Goal: Information Seeking & Learning: Check status

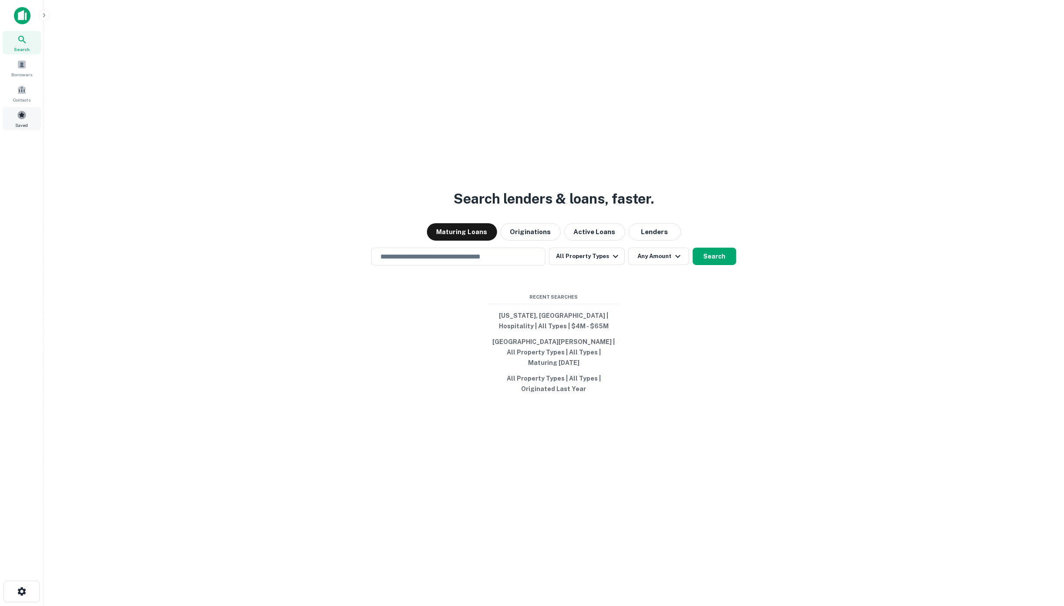
click at [20, 111] on span at bounding box center [22, 115] width 10 height 10
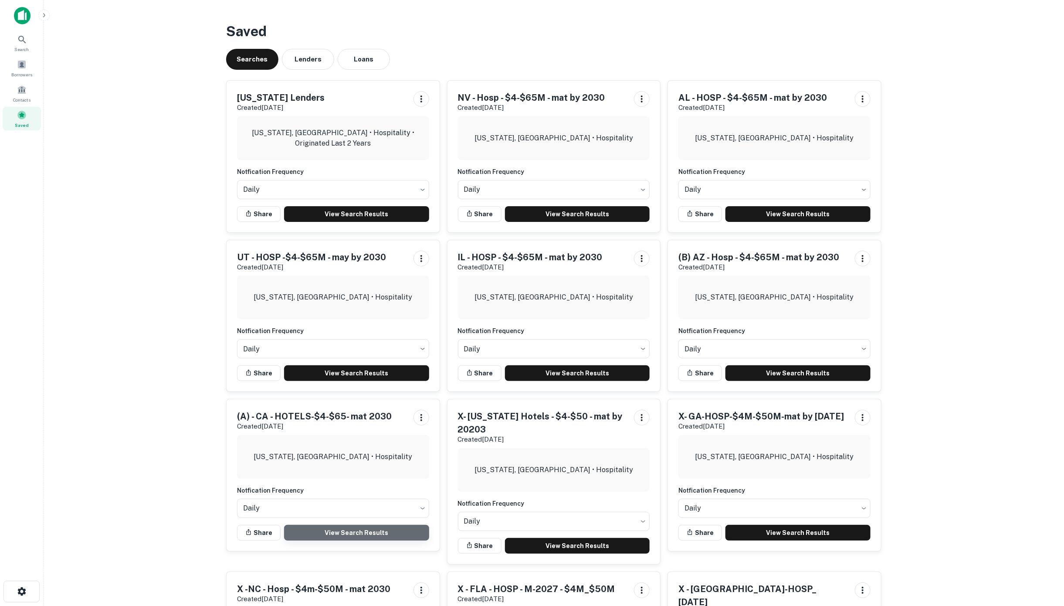
click at [351, 534] on link "View Search Results" at bounding box center [356, 533] width 145 height 16
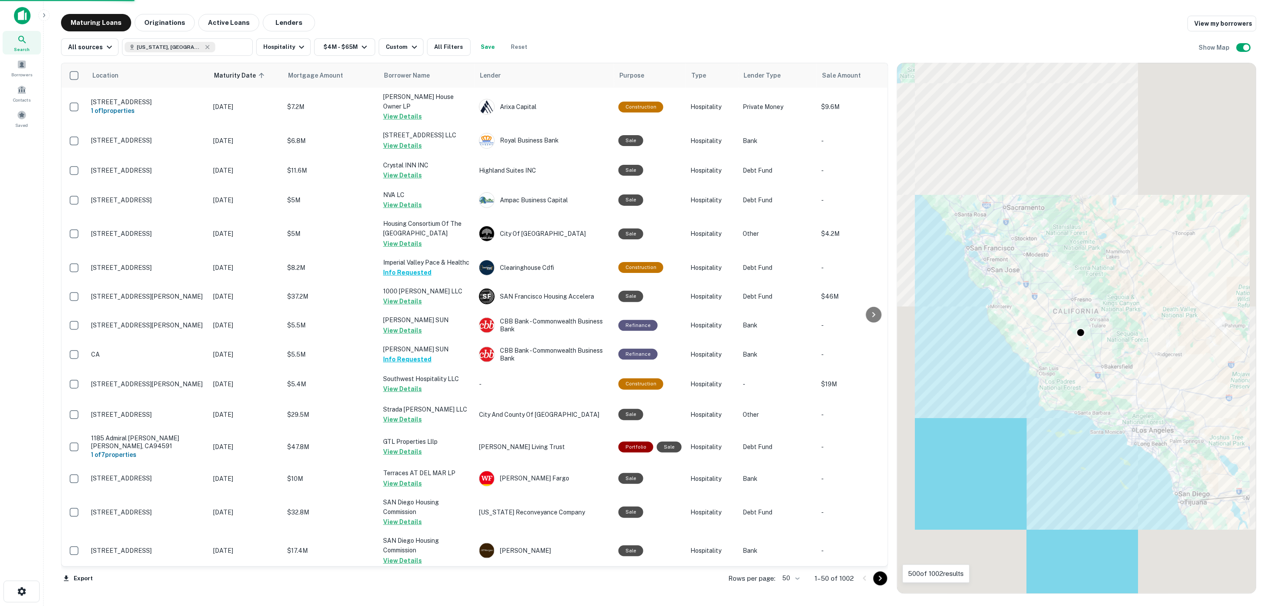
click at [798, 578] on body "Search Borrowers Contacts Saved Maturing Loans Originations Active Loans Lender…" at bounding box center [637, 303] width 1274 height 606
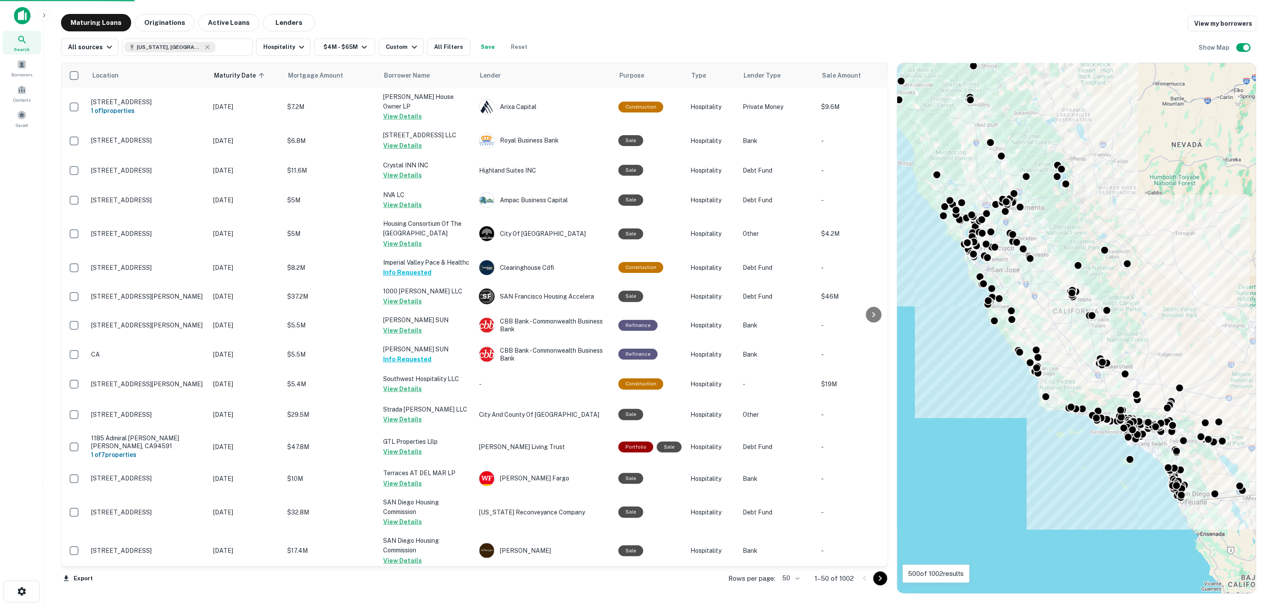
click at [798, 576] on li "50" at bounding box center [791, 577] width 19 height 9
click at [798, 577] on body "Search Borrowers Contacts Saved Maturing Loans Originations Active Loans Lender…" at bounding box center [637, 303] width 1274 height 606
click at [791, 591] on li "100" at bounding box center [791, 588] width 25 height 16
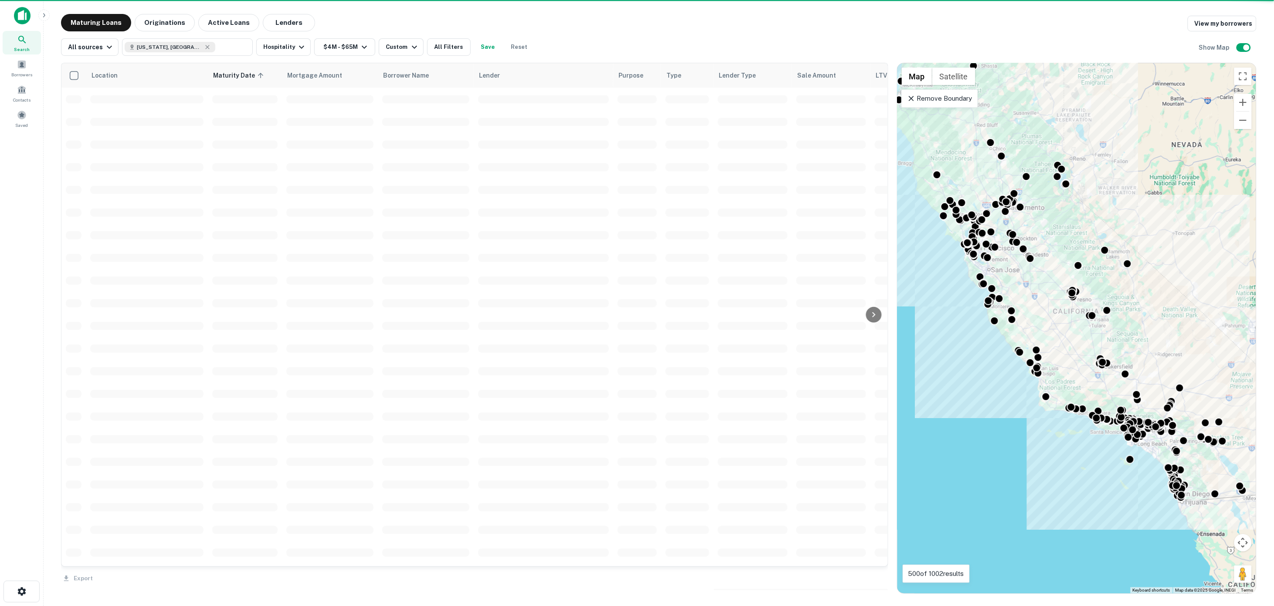
drag, startPoint x: 791, startPoint y: 583, endPoint x: 795, endPoint y: 569, distance: 14.6
click at [791, 583] on div "Export" at bounding box center [474, 576] width 827 height 18
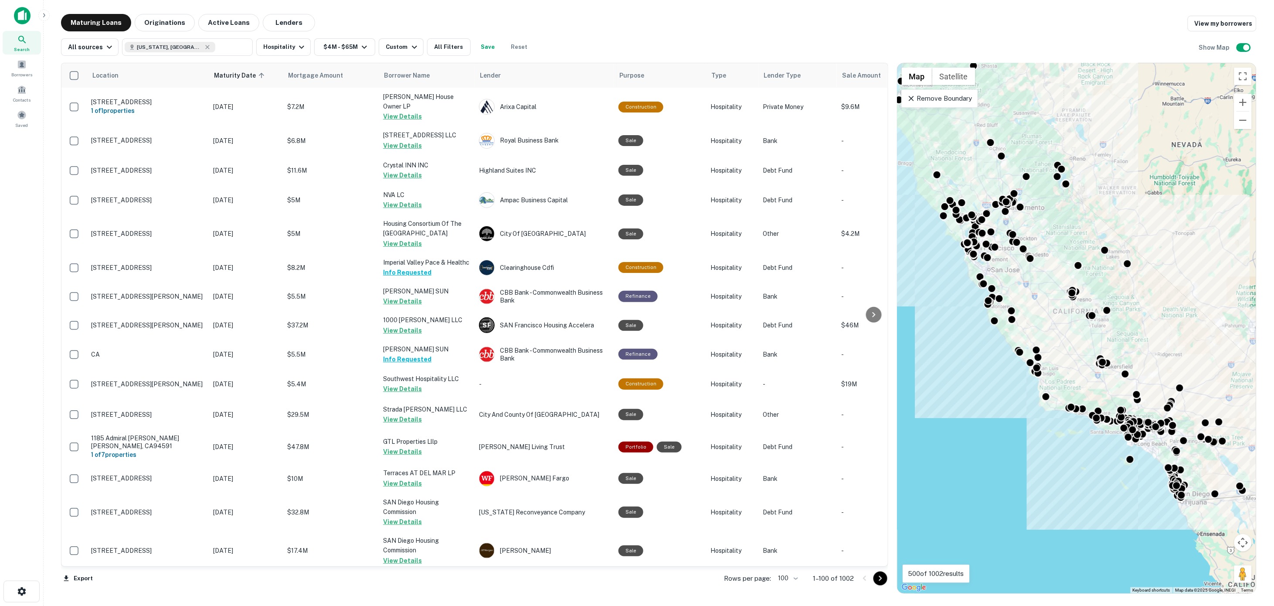
click at [880, 574] on icon "Go to next page" at bounding box center [880, 578] width 10 height 10
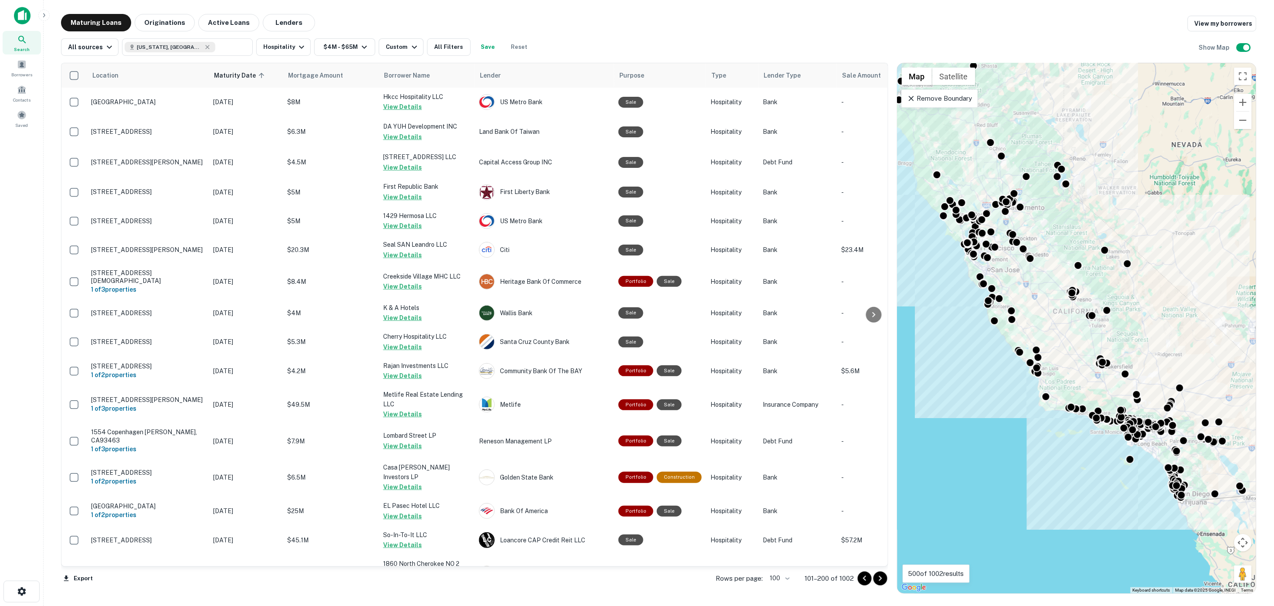
click at [880, 575] on icon "Go to next page" at bounding box center [880, 578] width 10 height 10
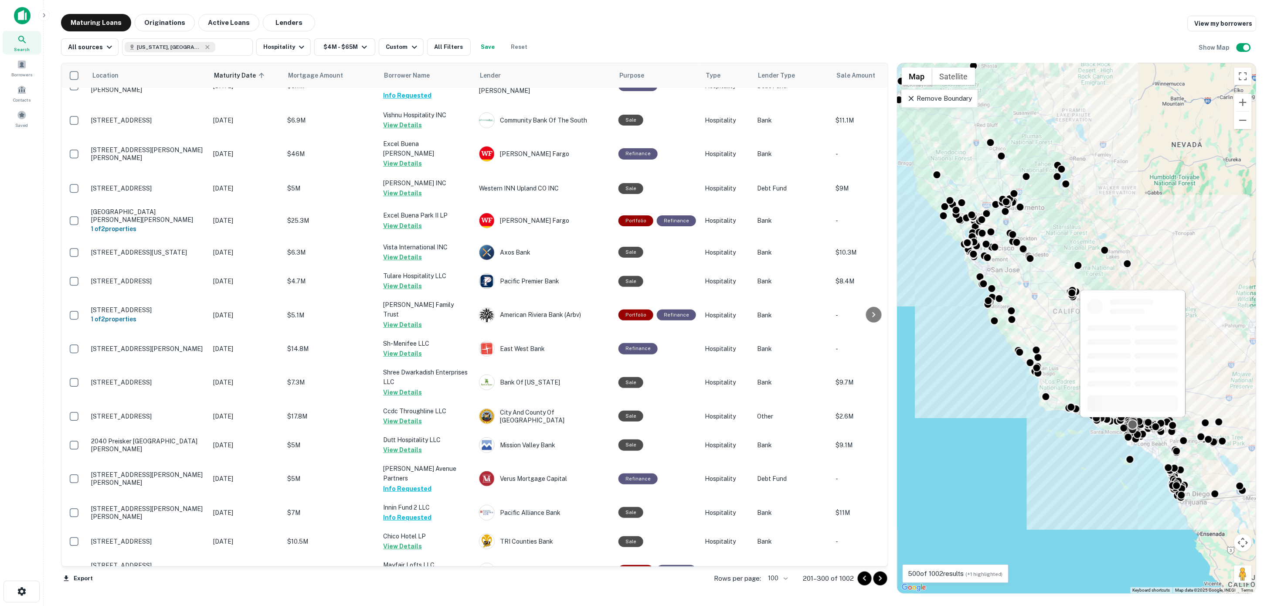
scroll to position [2539, 0]
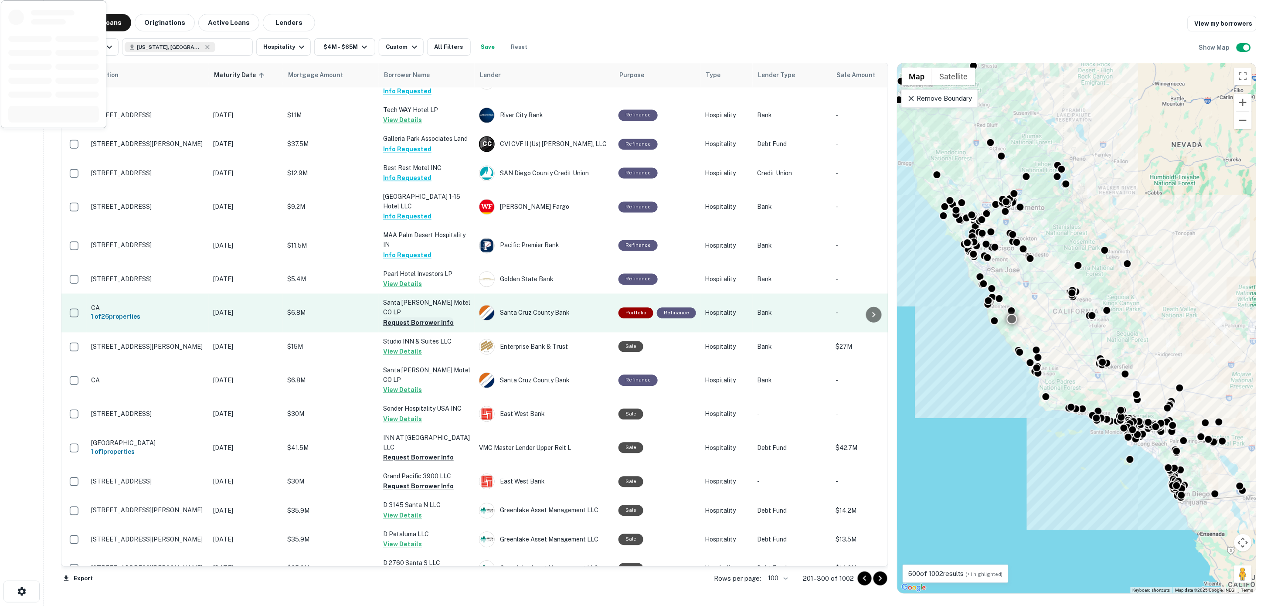
click at [404, 318] on button "Request Borrower Info" at bounding box center [418, 323] width 71 height 10
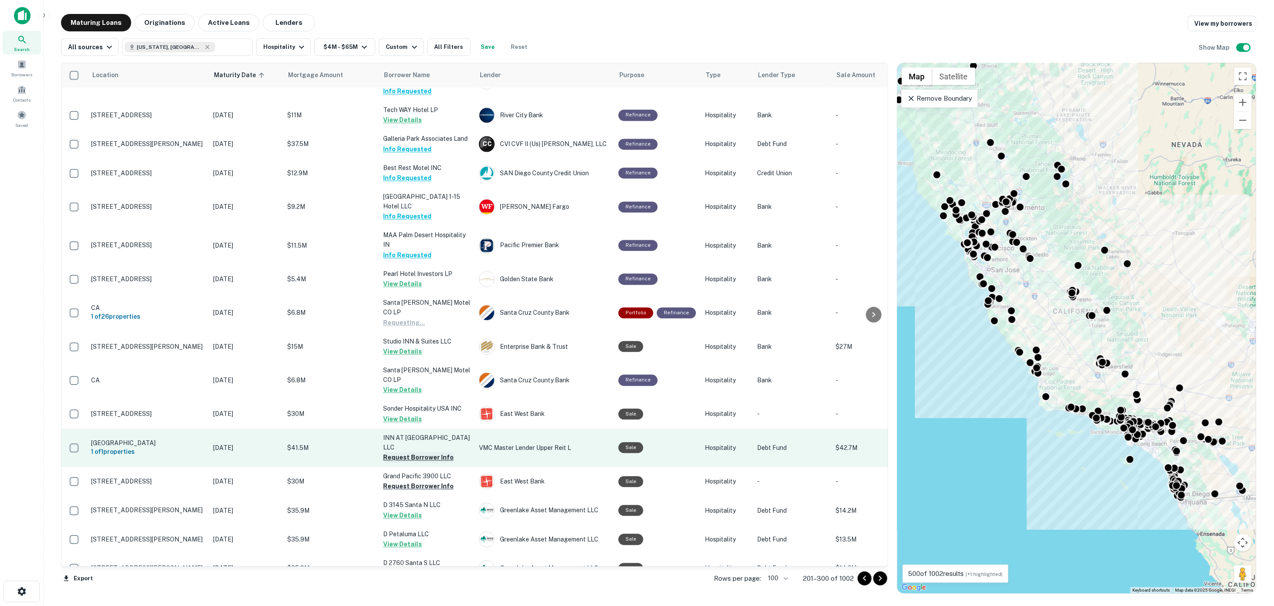
click at [408, 452] on button "Request Borrower Info" at bounding box center [418, 457] width 71 height 10
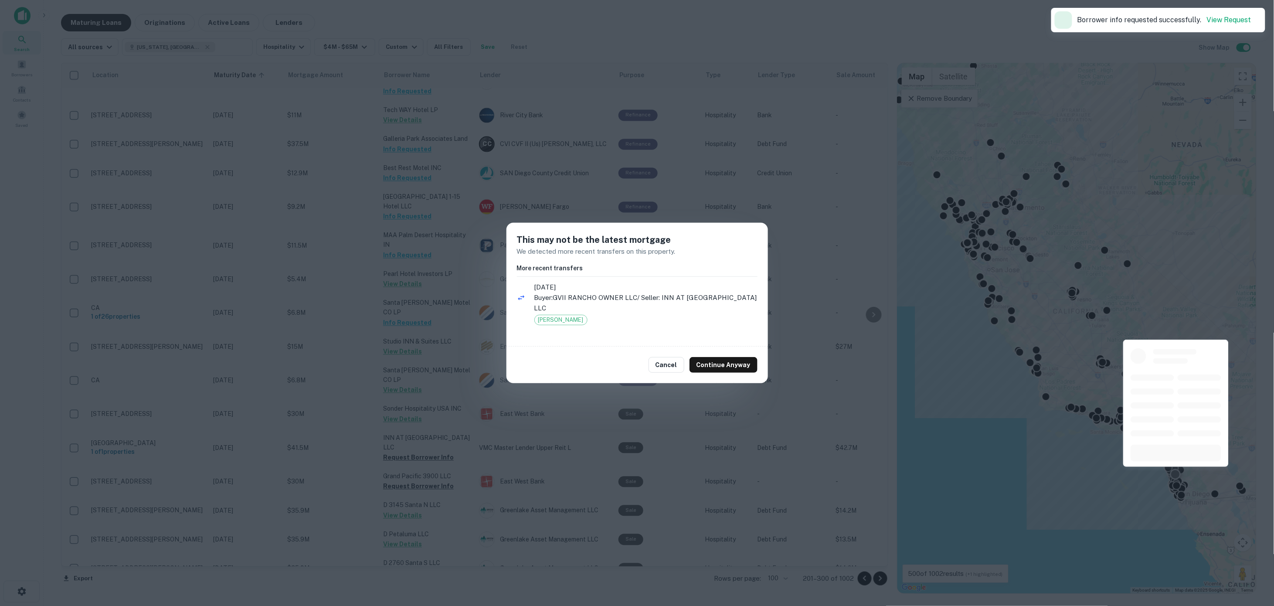
click at [668, 366] on button "Cancel" at bounding box center [667, 365] width 36 height 16
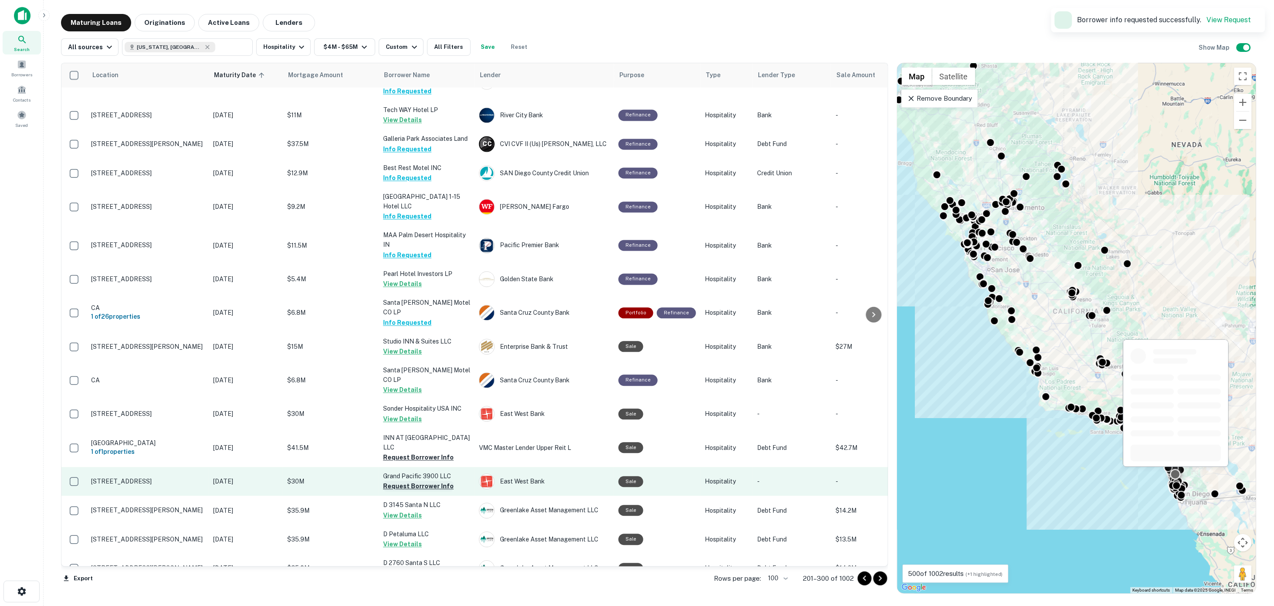
click at [415, 481] on button "Request Borrower Info" at bounding box center [418, 486] width 71 height 10
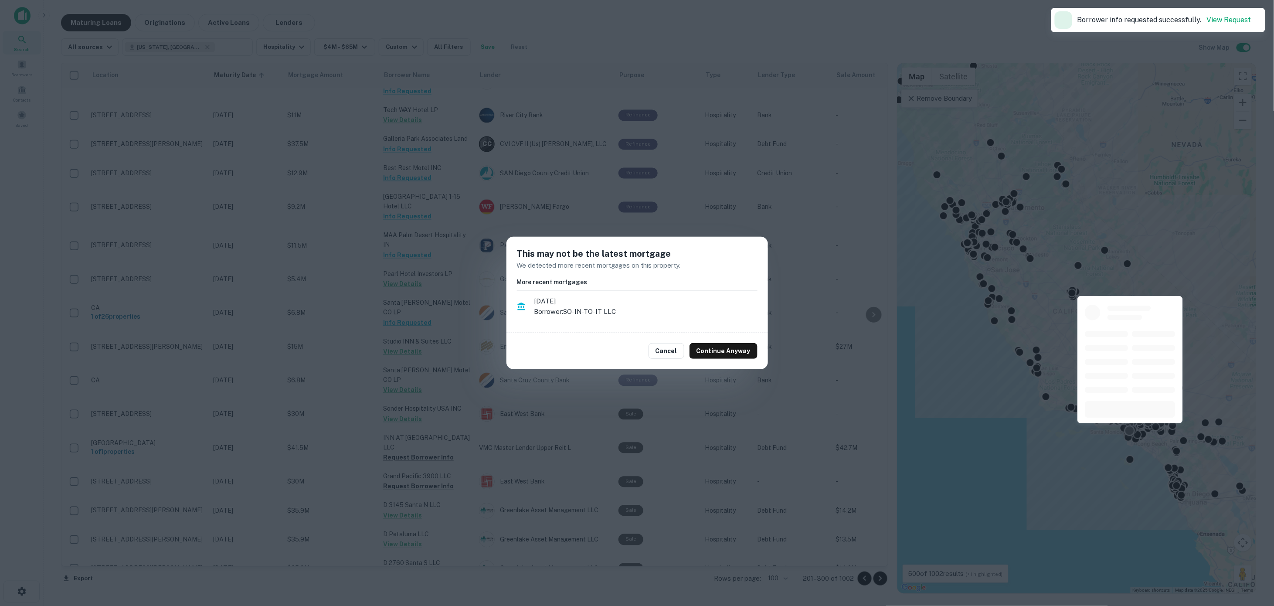
click at [675, 351] on button "Cancel" at bounding box center [667, 351] width 36 height 16
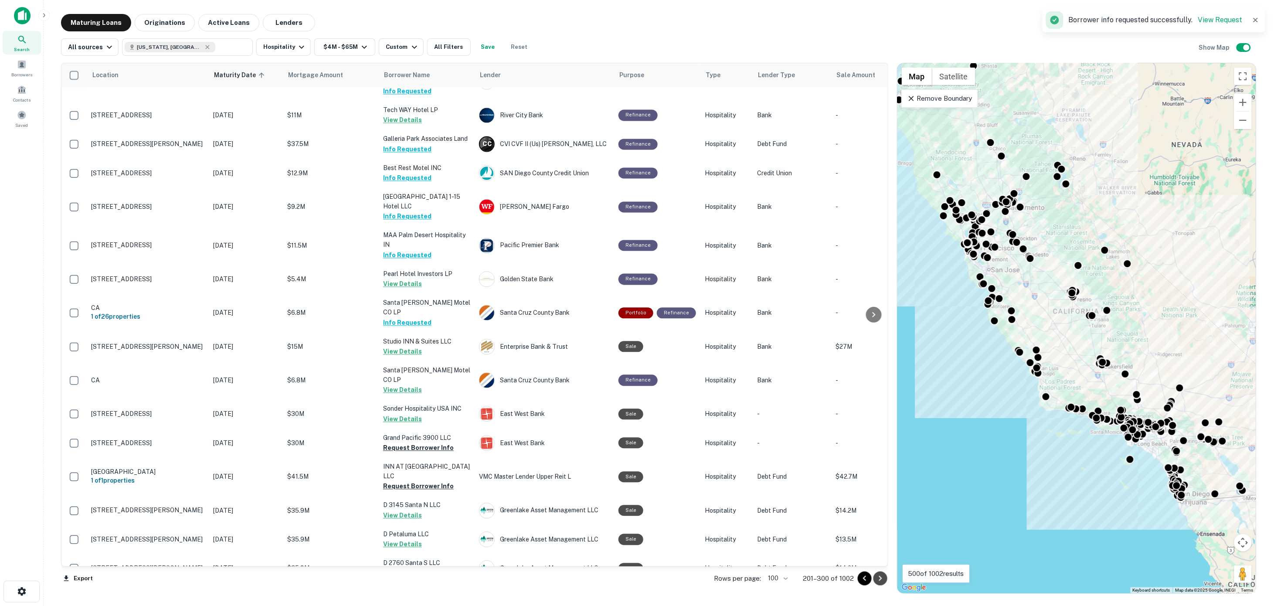
click at [880, 576] on icon "Go to next page" at bounding box center [880, 578] width 10 height 10
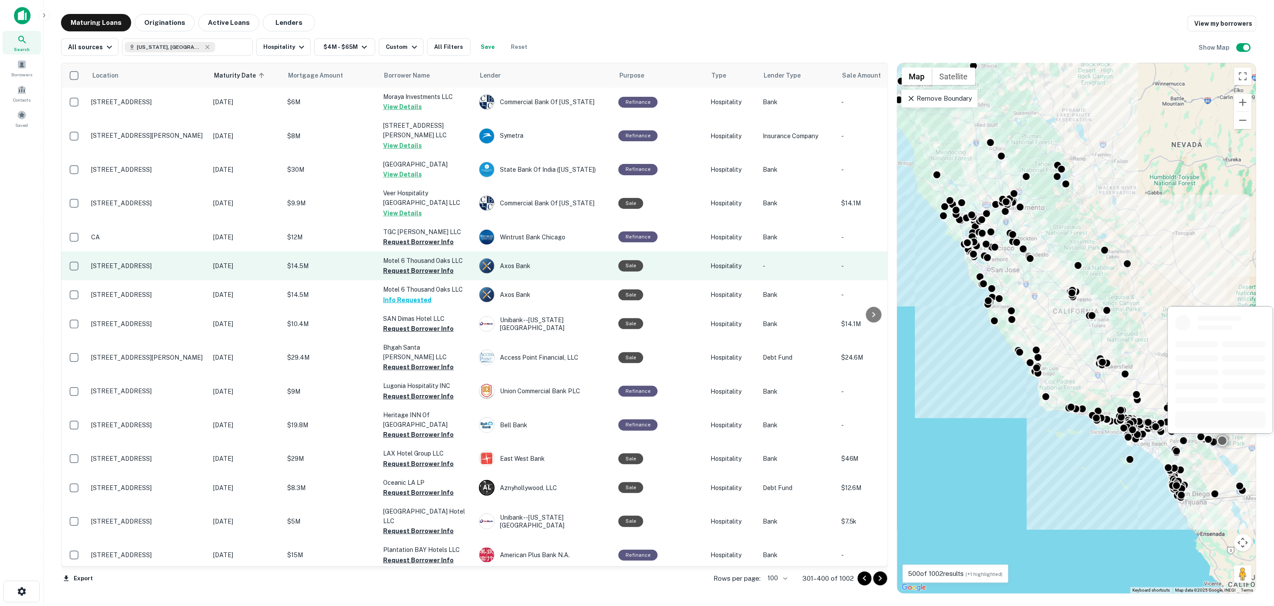
click at [411, 237] on button "Request Borrower Info" at bounding box center [418, 242] width 71 height 10
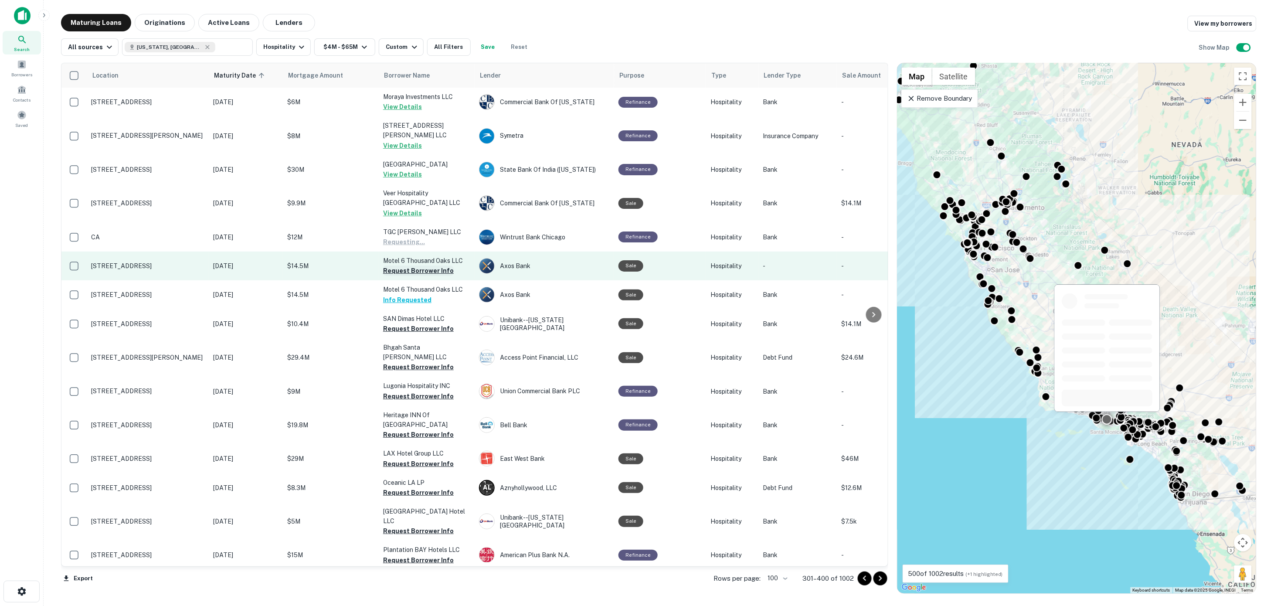
click at [411, 265] on button "Request Borrower Info" at bounding box center [418, 270] width 71 height 10
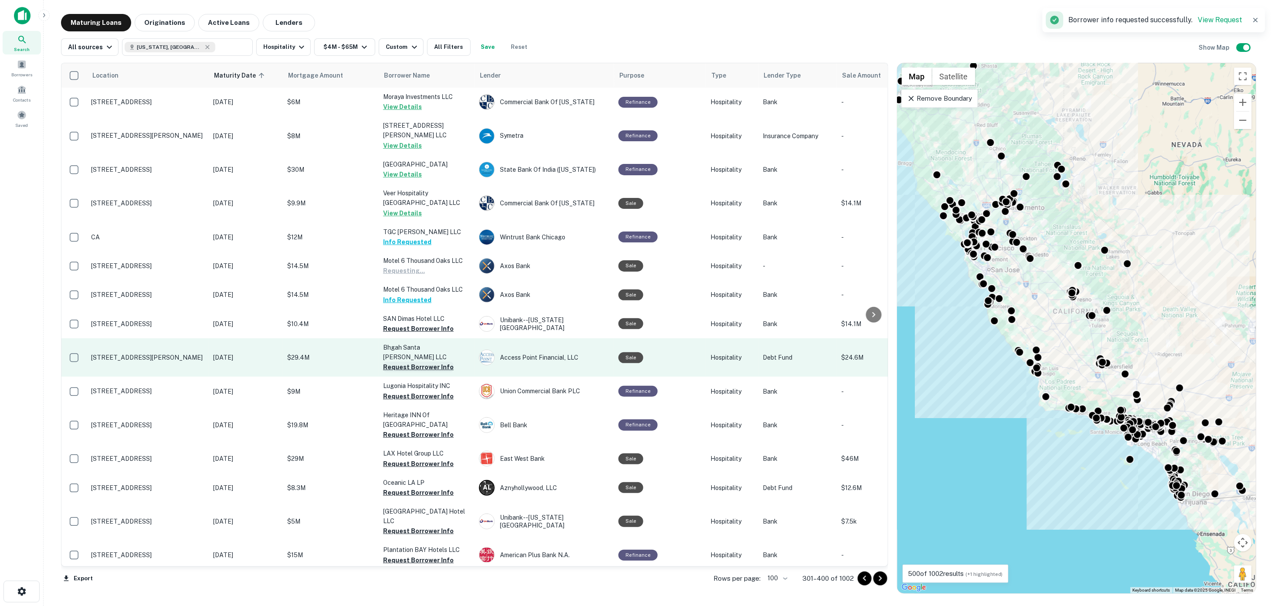
click at [400, 323] on button "Request Borrower Info" at bounding box center [418, 328] width 71 height 10
click at [404, 362] on button "Request Borrower Info" at bounding box center [418, 367] width 71 height 10
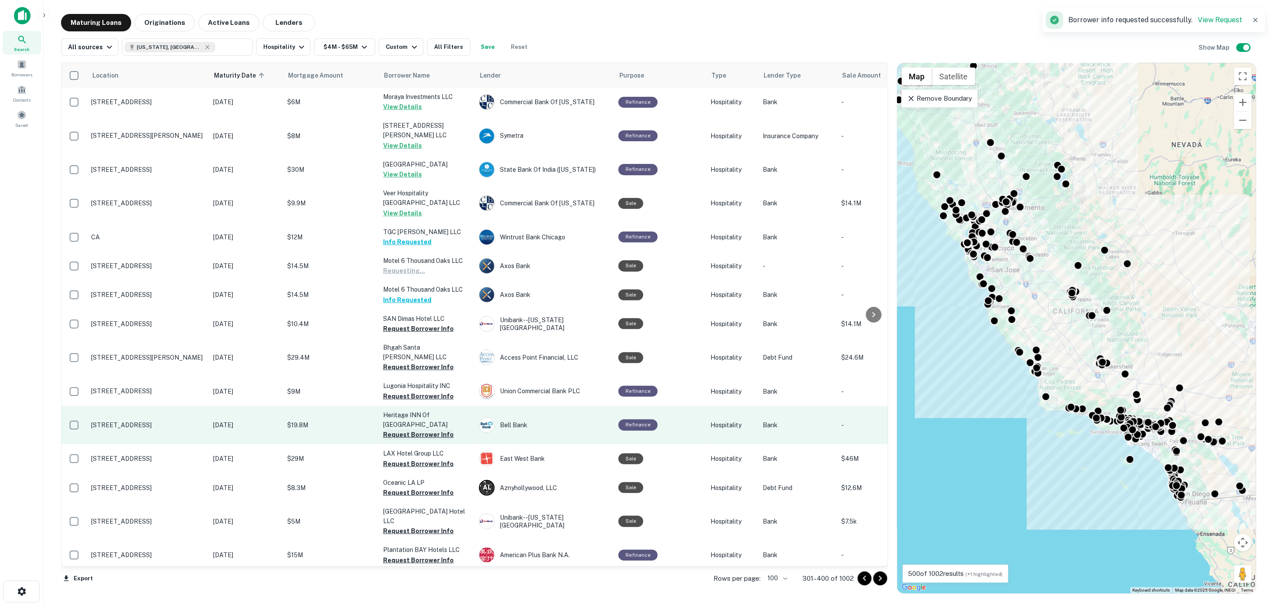
click at [408, 391] on button "Request Borrower Info" at bounding box center [418, 396] width 71 height 10
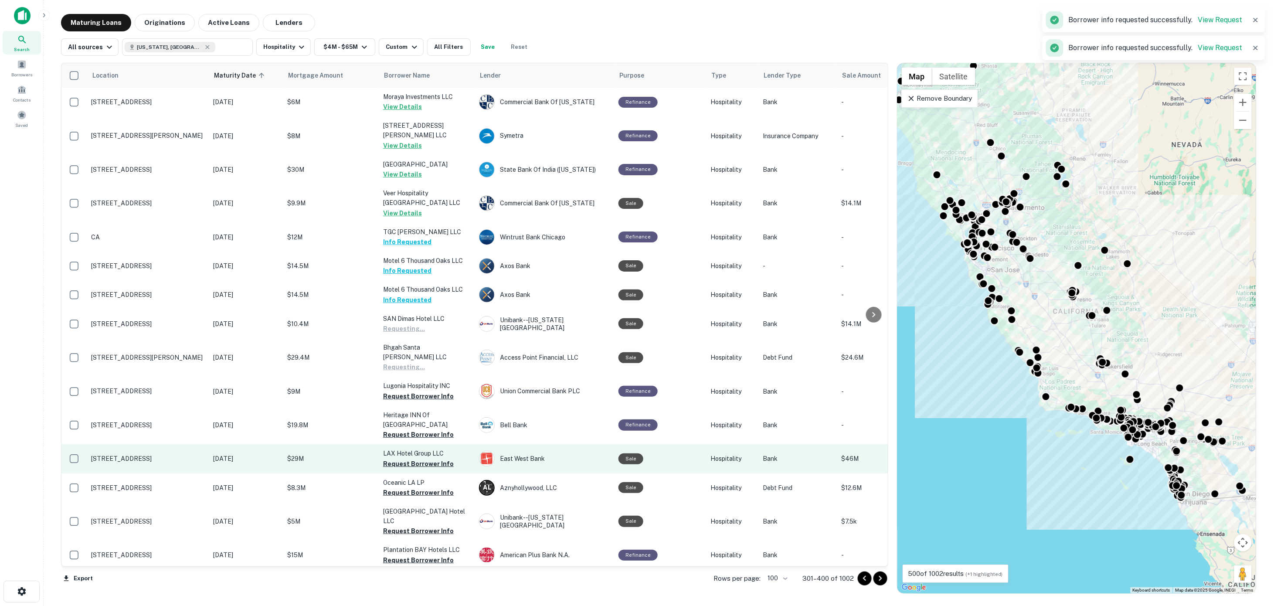
click at [418, 429] on button "Request Borrower Info" at bounding box center [418, 434] width 71 height 10
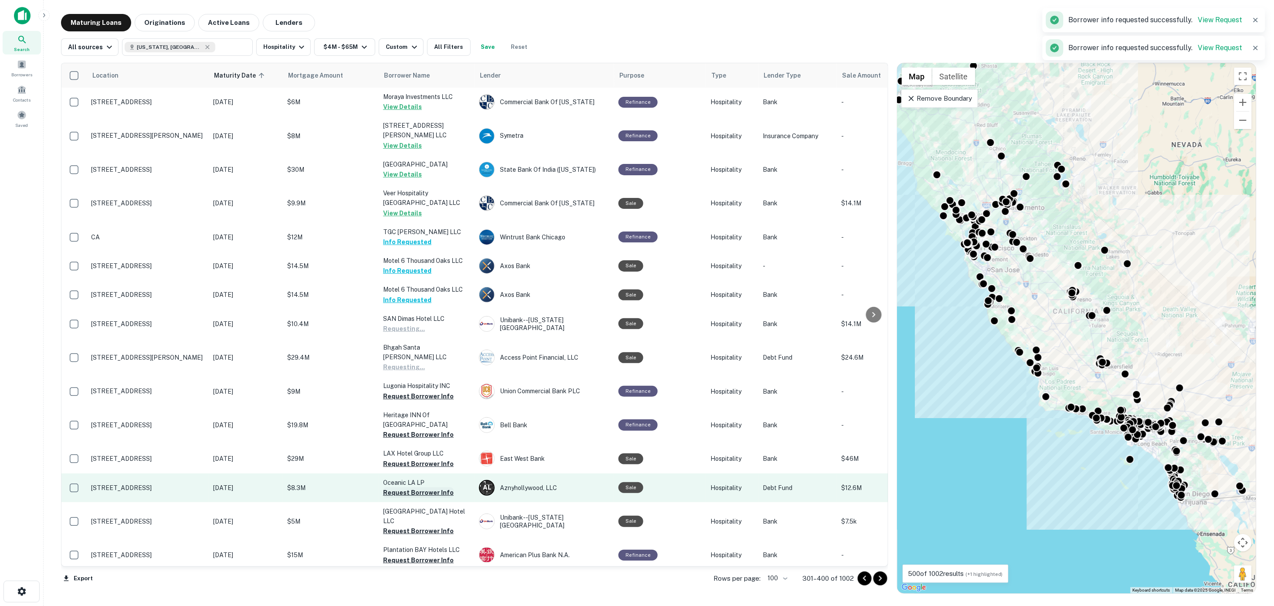
click at [426, 459] on button "Request Borrower Info" at bounding box center [418, 464] width 71 height 10
click at [428, 487] on button "Request Borrower Info" at bounding box center [418, 492] width 71 height 10
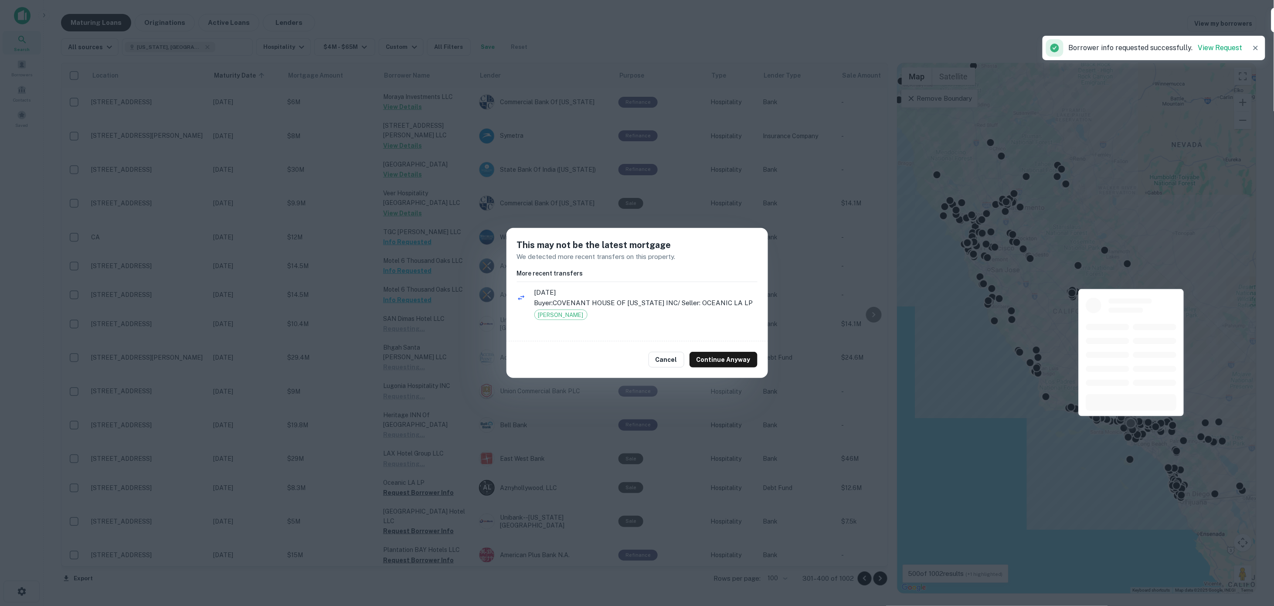
click at [667, 359] on button "Cancel" at bounding box center [667, 360] width 36 height 16
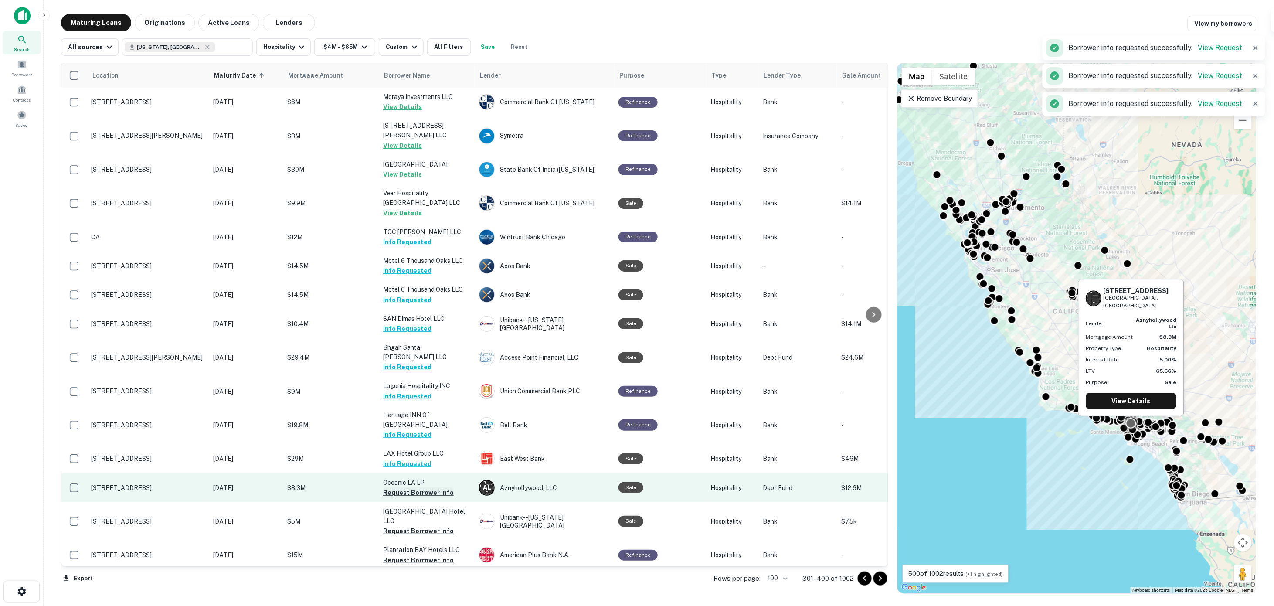
click at [408, 487] on button "Request Borrower Info" at bounding box center [418, 492] width 71 height 10
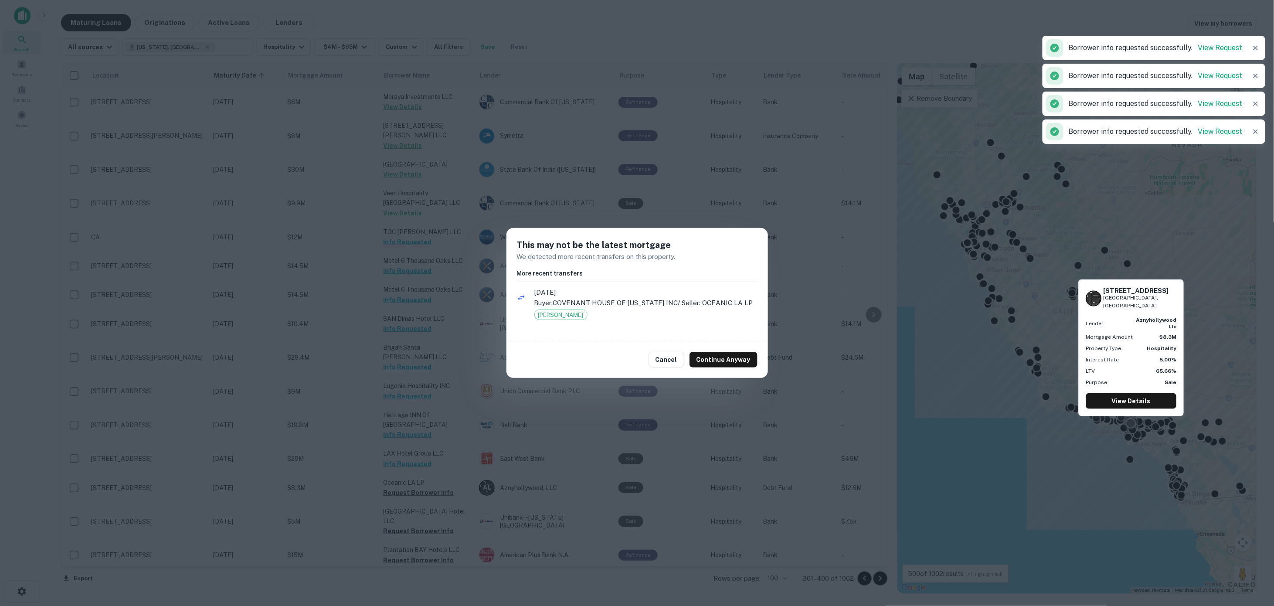
click at [672, 362] on button "Cancel" at bounding box center [667, 360] width 36 height 16
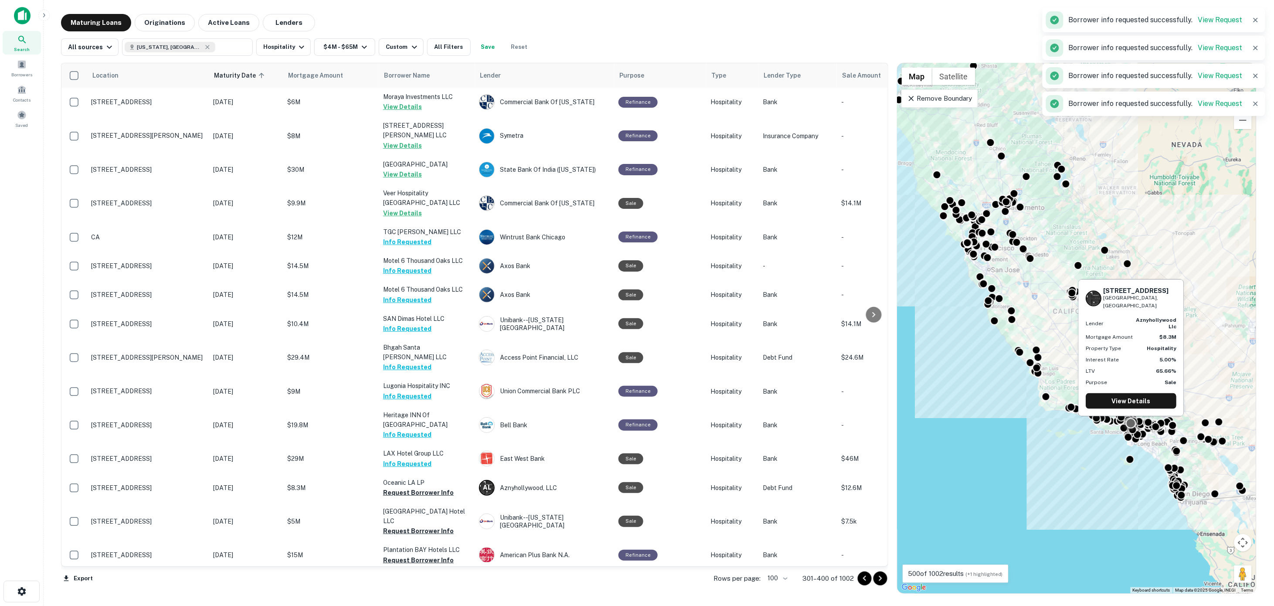
click at [419, 500] on div "This may not be the latest mortgage We detected more recent transfers on this p…" at bounding box center [637, 303] width 1274 height 606
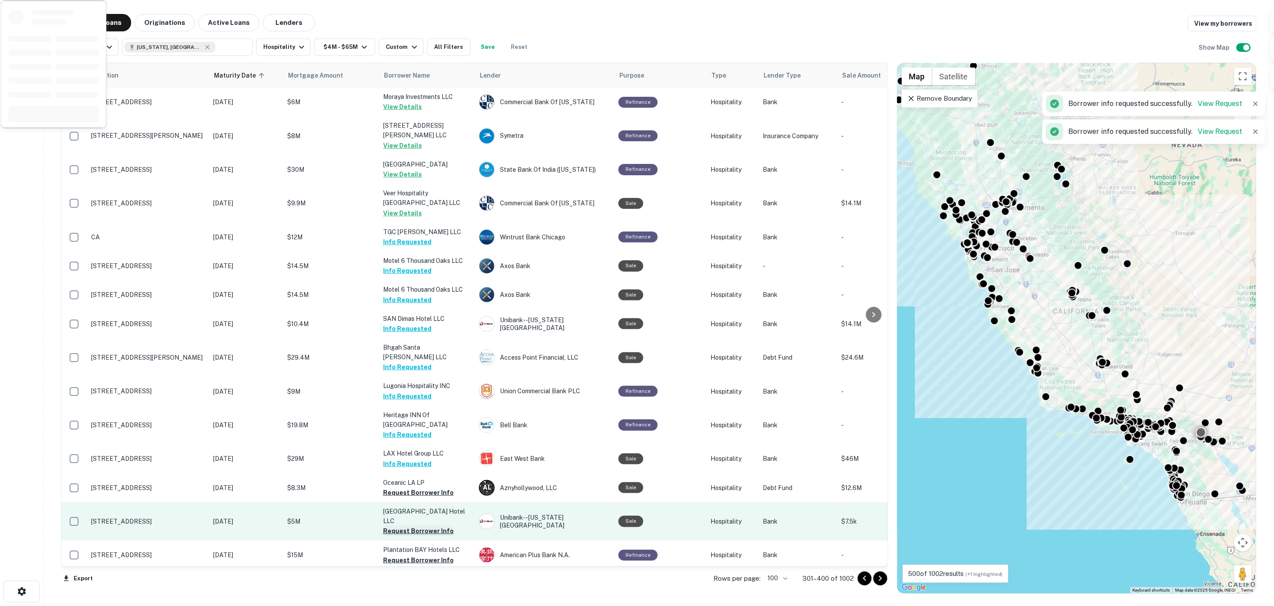
click at [424, 526] on button "Request Borrower Info" at bounding box center [418, 531] width 71 height 10
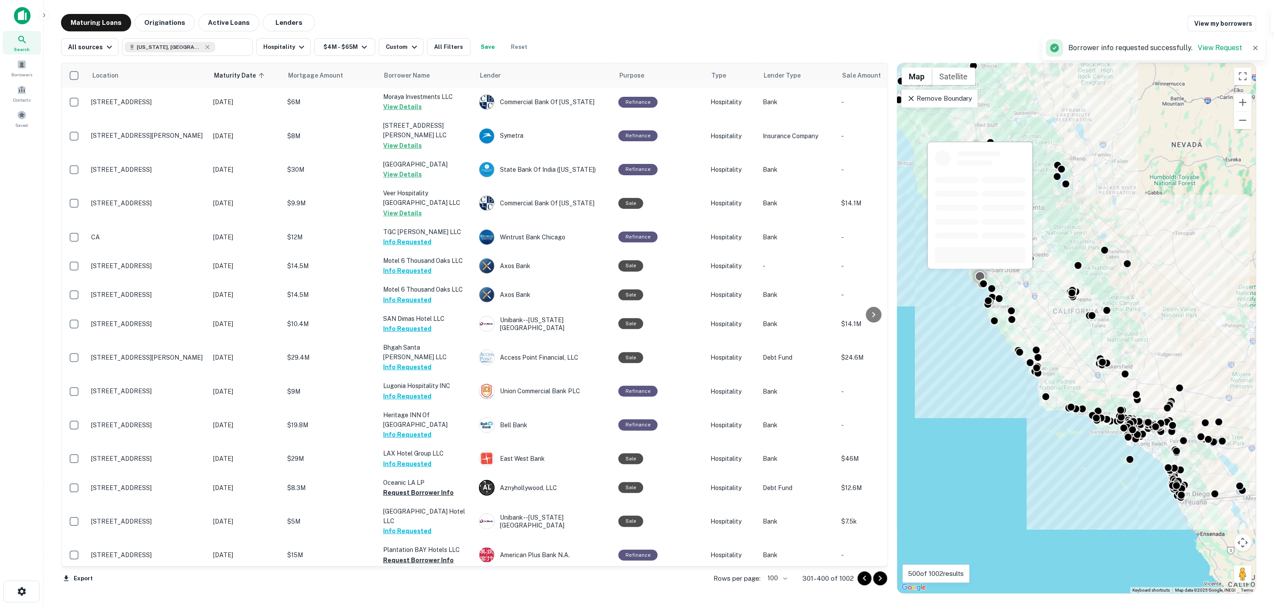
scroll to position [109, 0]
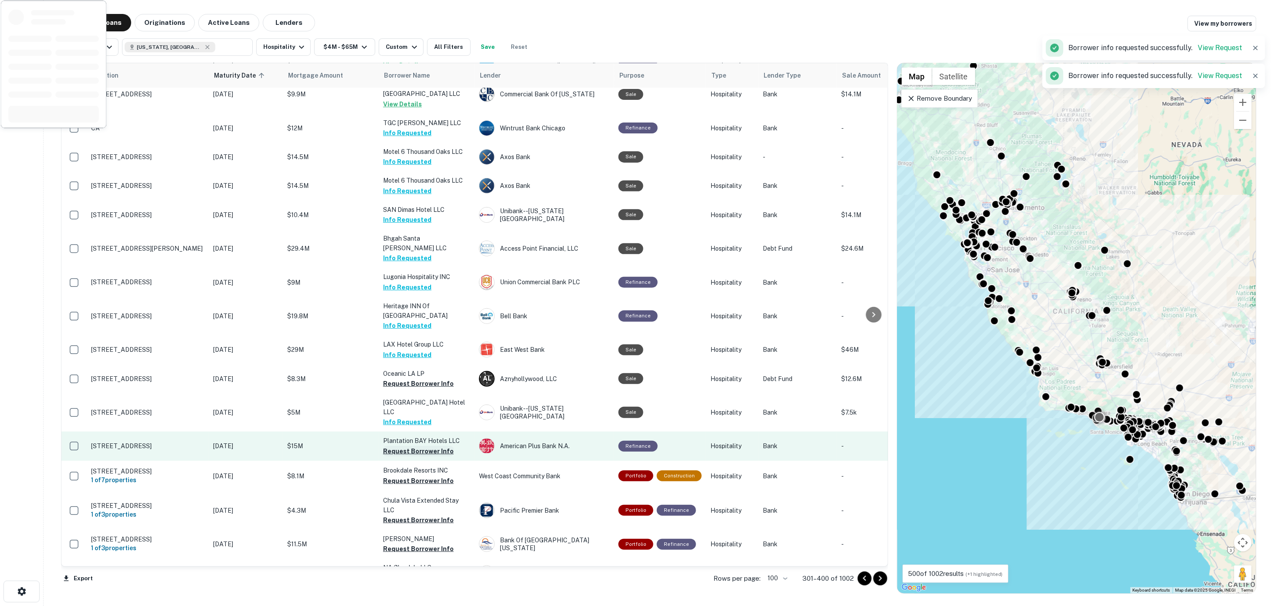
click at [405, 446] on button "Request Borrower Info" at bounding box center [418, 451] width 71 height 10
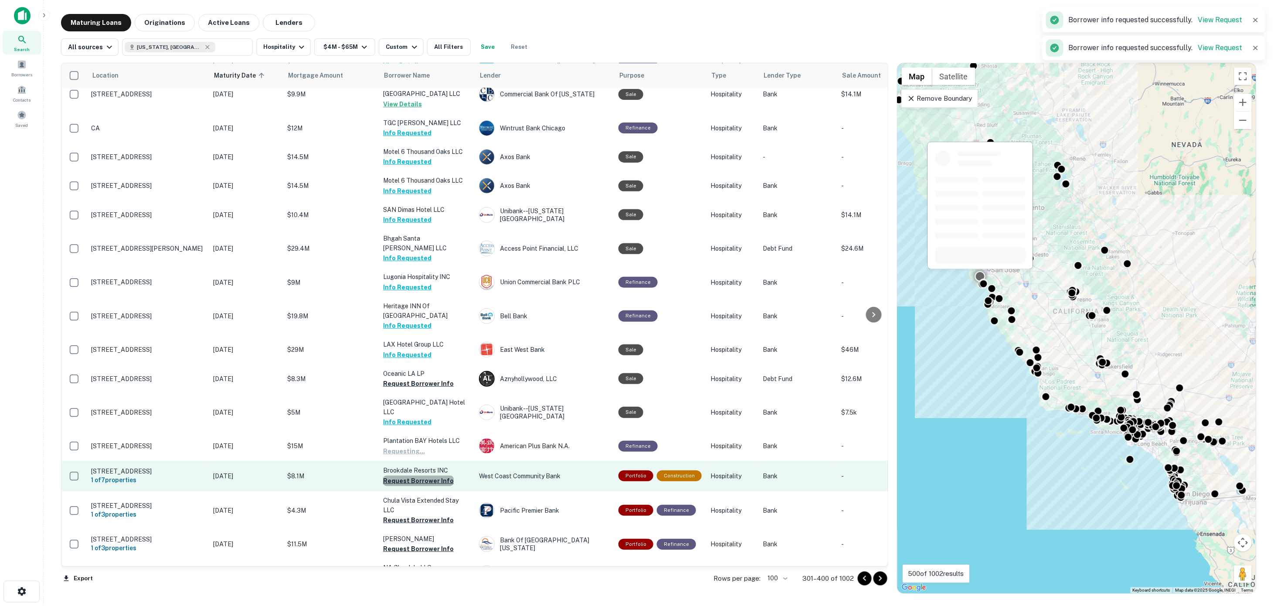
click at [421, 476] on button "Request Borrower Info" at bounding box center [418, 481] width 71 height 10
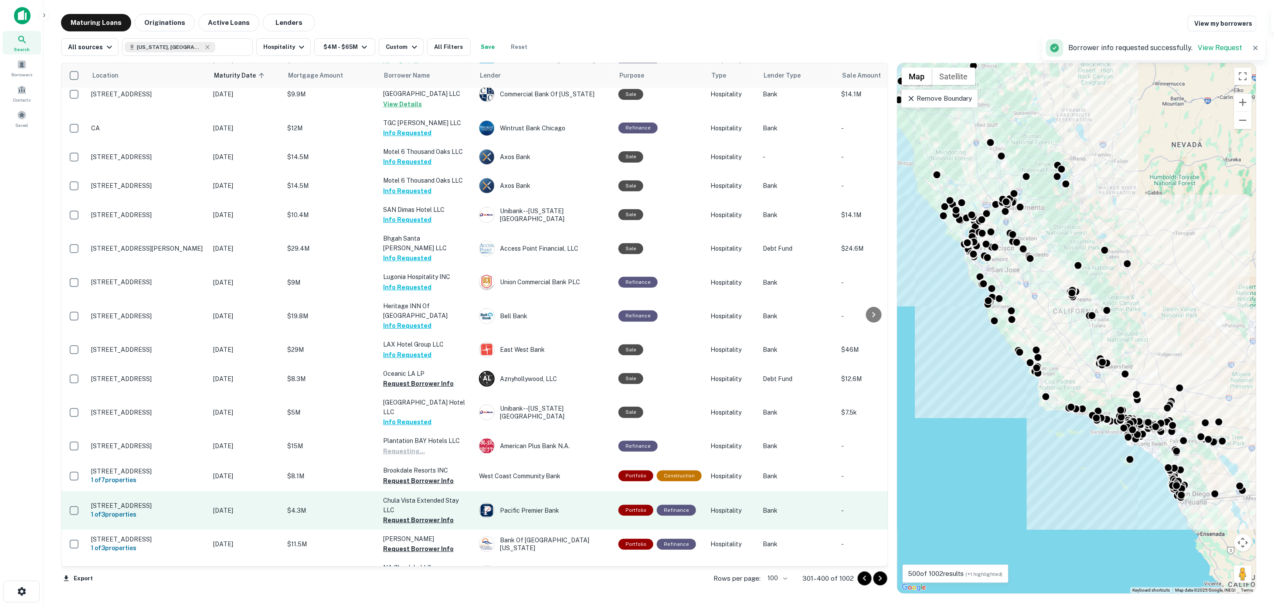
click at [423, 515] on button "Request Borrower Info" at bounding box center [418, 520] width 71 height 10
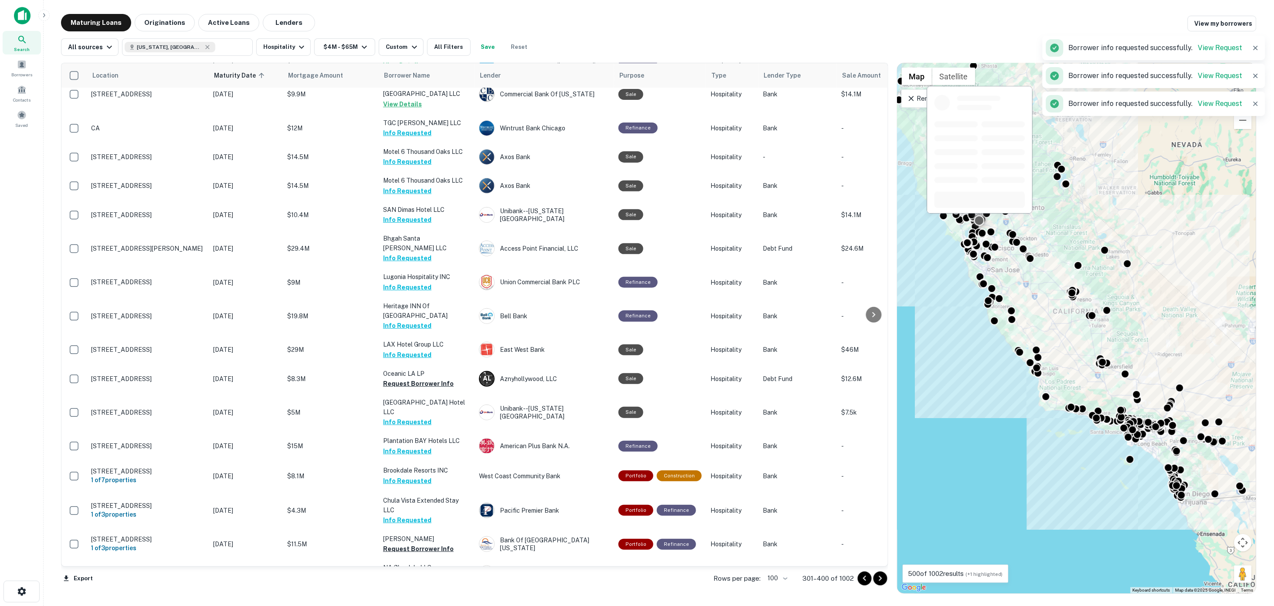
scroll to position [272, 0]
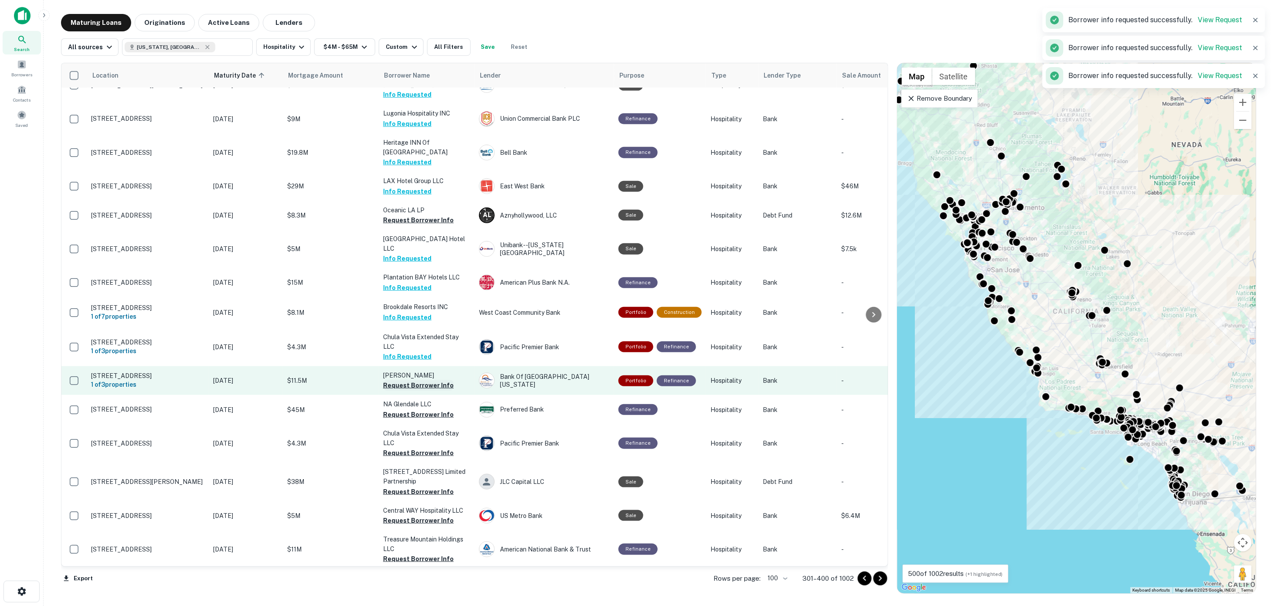
click at [417, 380] on button "Request Borrower Info" at bounding box center [418, 385] width 71 height 10
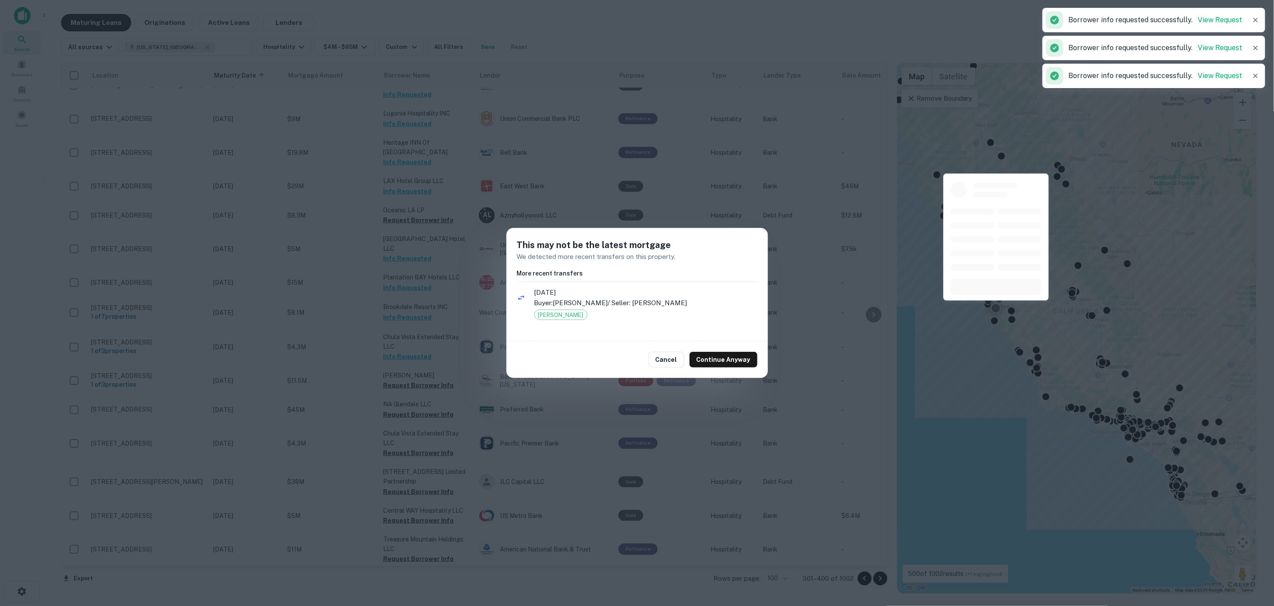
click at [668, 359] on button "Cancel" at bounding box center [667, 360] width 36 height 16
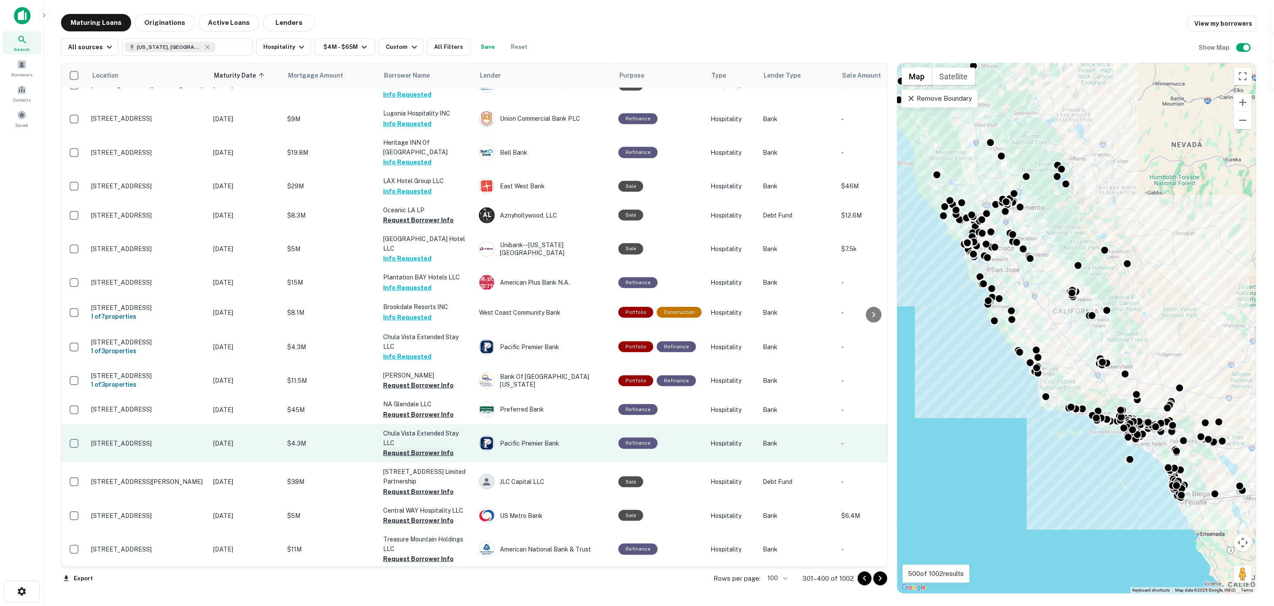
click at [401, 425] on div "This may not be the latest mortgage We detected more recent transfers on this p…" at bounding box center [637, 303] width 1274 height 606
click at [402, 448] on button "Request Borrower Info" at bounding box center [418, 453] width 71 height 10
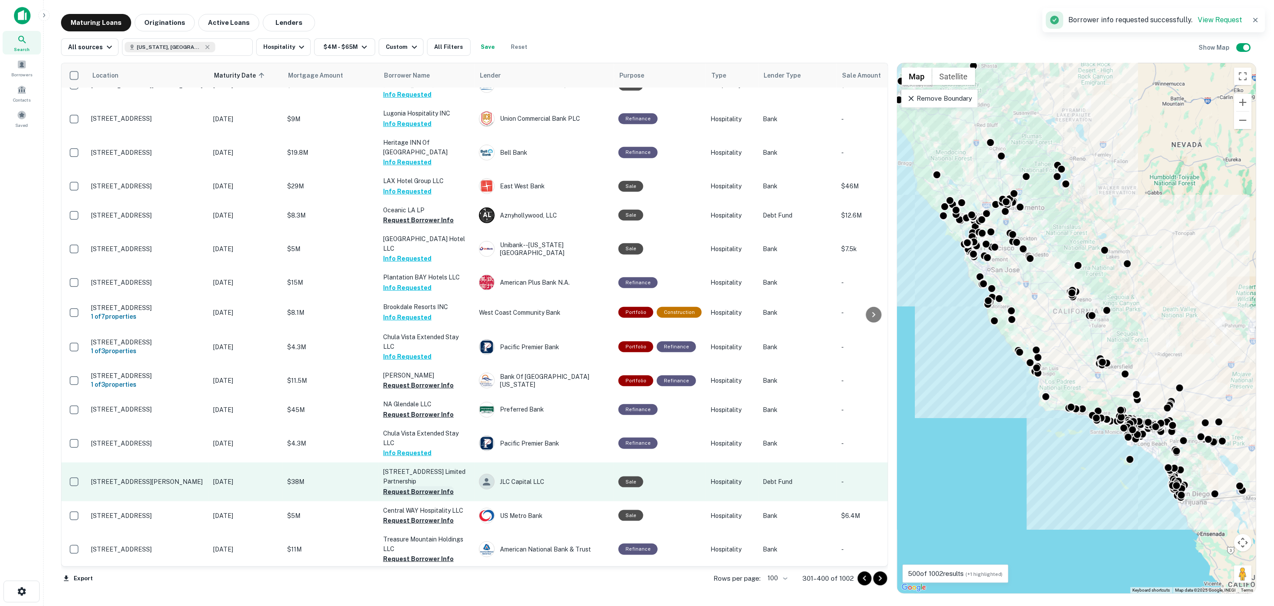
click at [413, 486] on button "Request Borrower Info" at bounding box center [418, 491] width 71 height 10
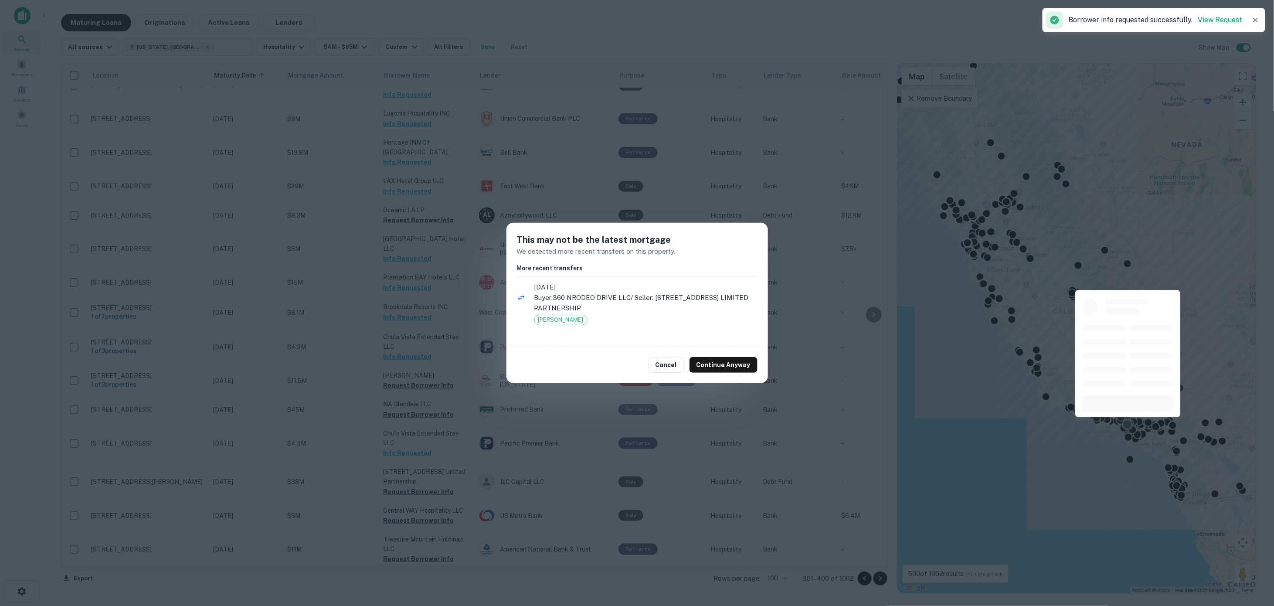
click at [652, 371] on div "Cancel Continue Anyway" at bounding box center [637, 364] width 262 height 37
click at [654, 368] on button "Cancel" at bounding box center [667, 365] width 36 height 16
click at [663, 362] on button "Cancel" at bounding box center [667, 365] width 36 height 16
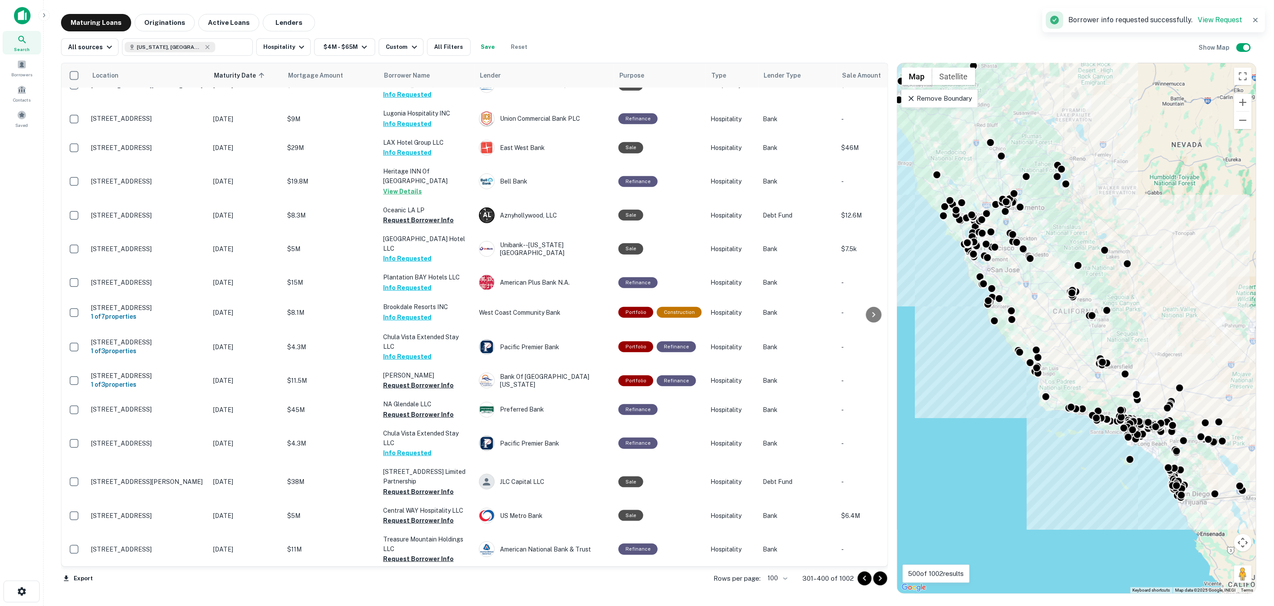
click at [415, 493] on div "This may not be the latest mortgage We detected more recent transfers on this p…" at bounding box center [637, 303] width 1274 height 606
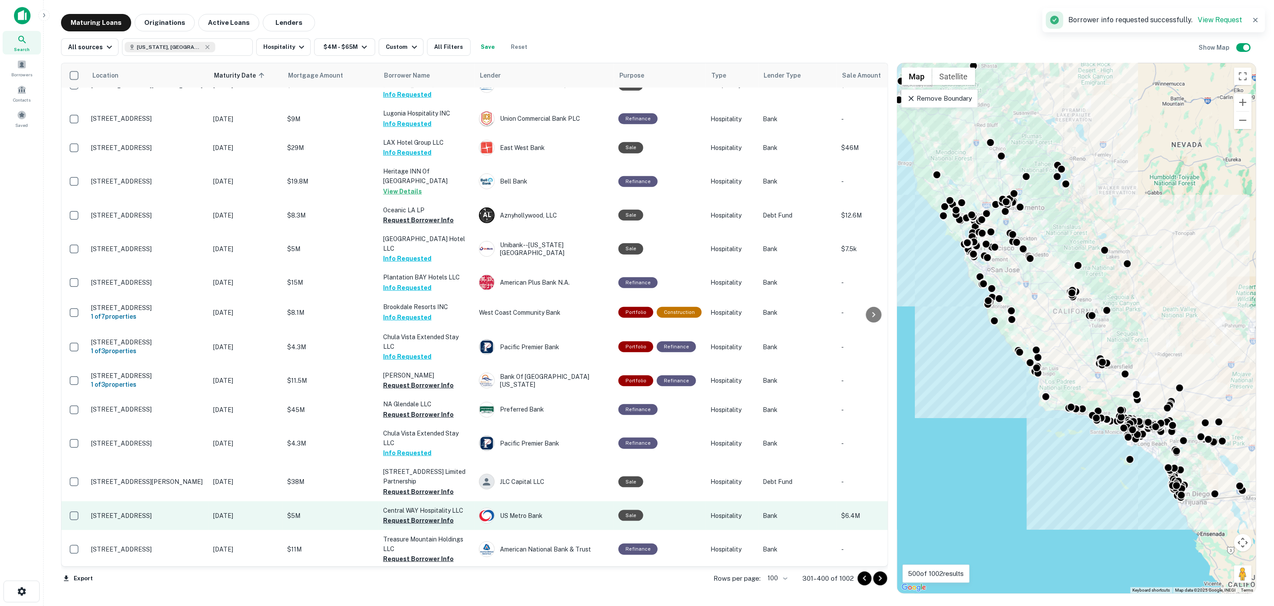
click at [410, 515] on button "Request Borrower Info" at bounding box center [418, 520] width 71 height 10
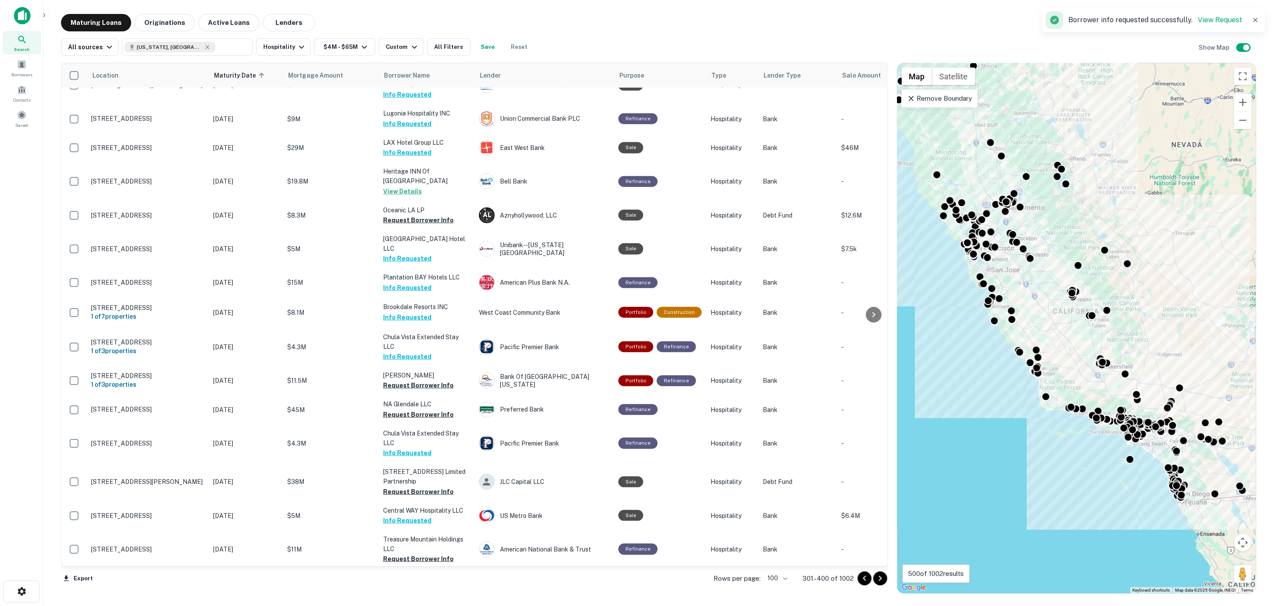
scroll to position [381, 0]
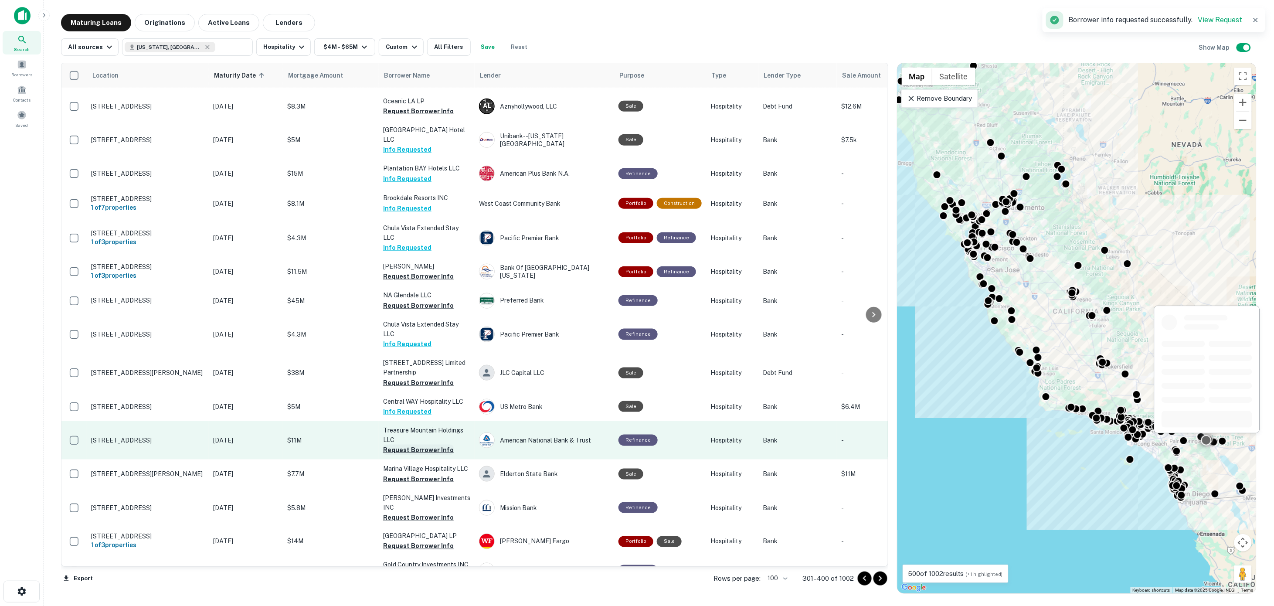
click at [408, 445] on button "Request Borrower Info" at bounding box center [418, 450] width 71 height 10
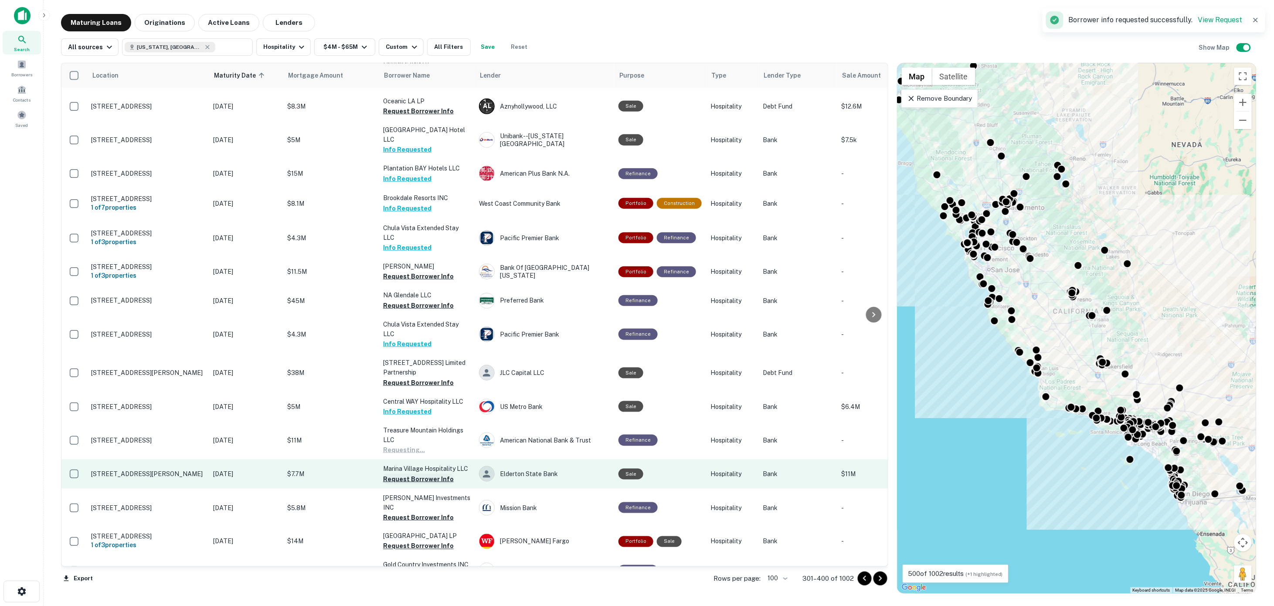
click at [408, 474] on button "Request Borrower Info" at bounding box center [418, 479] width 71 height 10
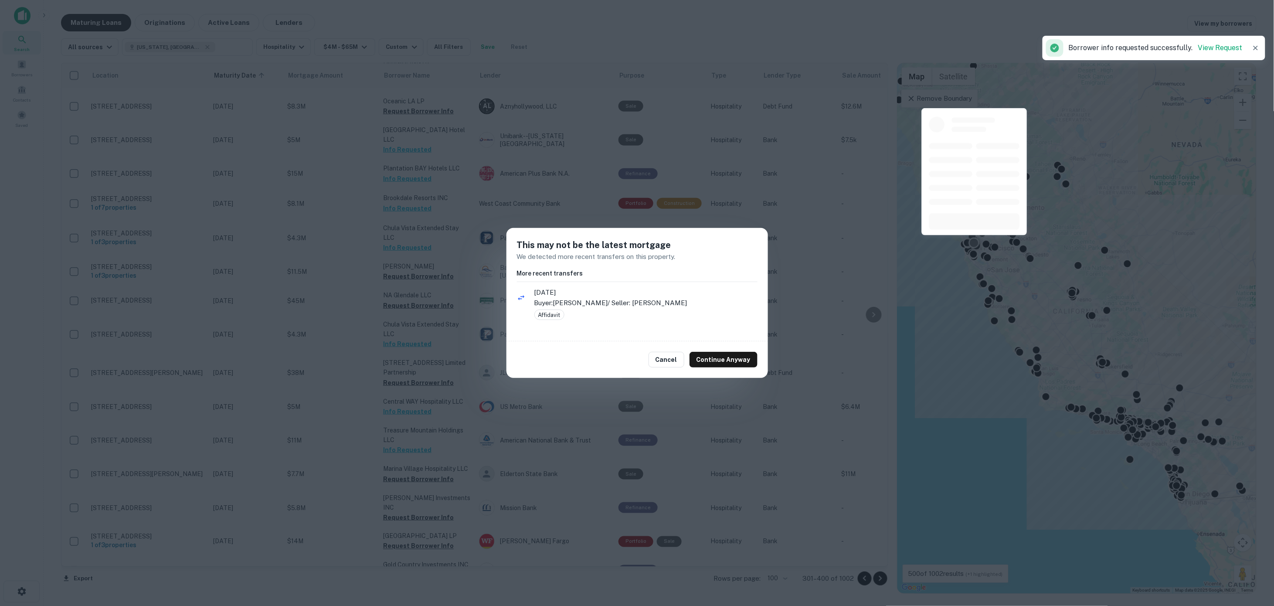
click at [669, 364] on button "Cancel" at bounding box center [667, 360] width 36 height 16
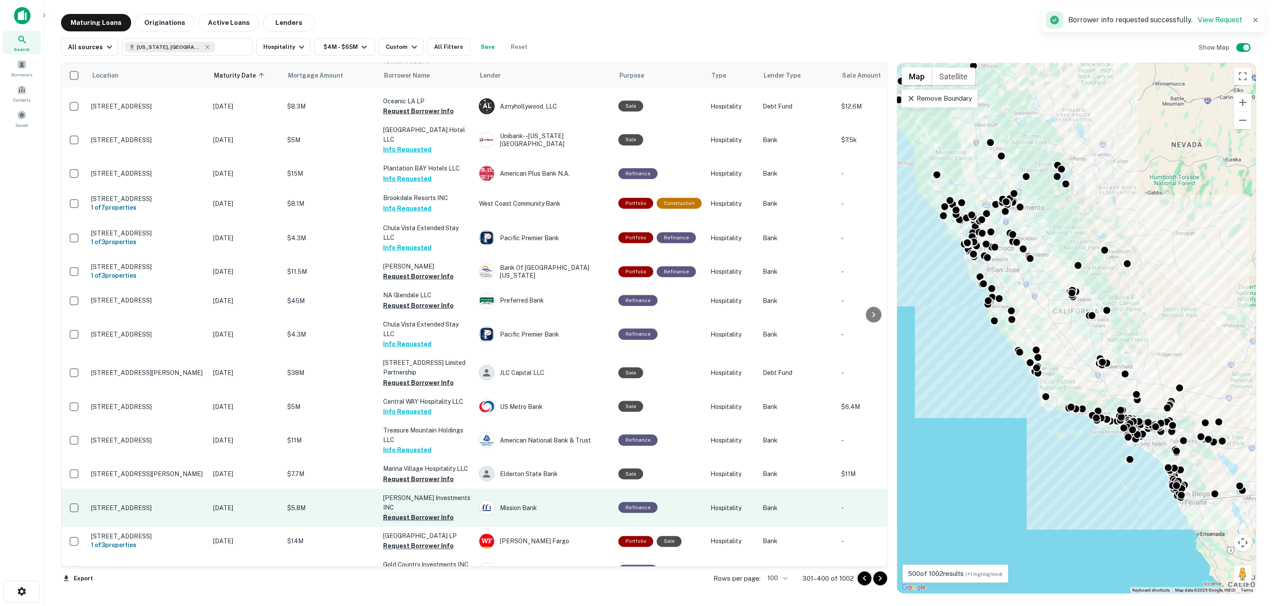
click at [428, 512] on button "Request Borrower Info" at bounding box center [418, 517] width 71 height 10
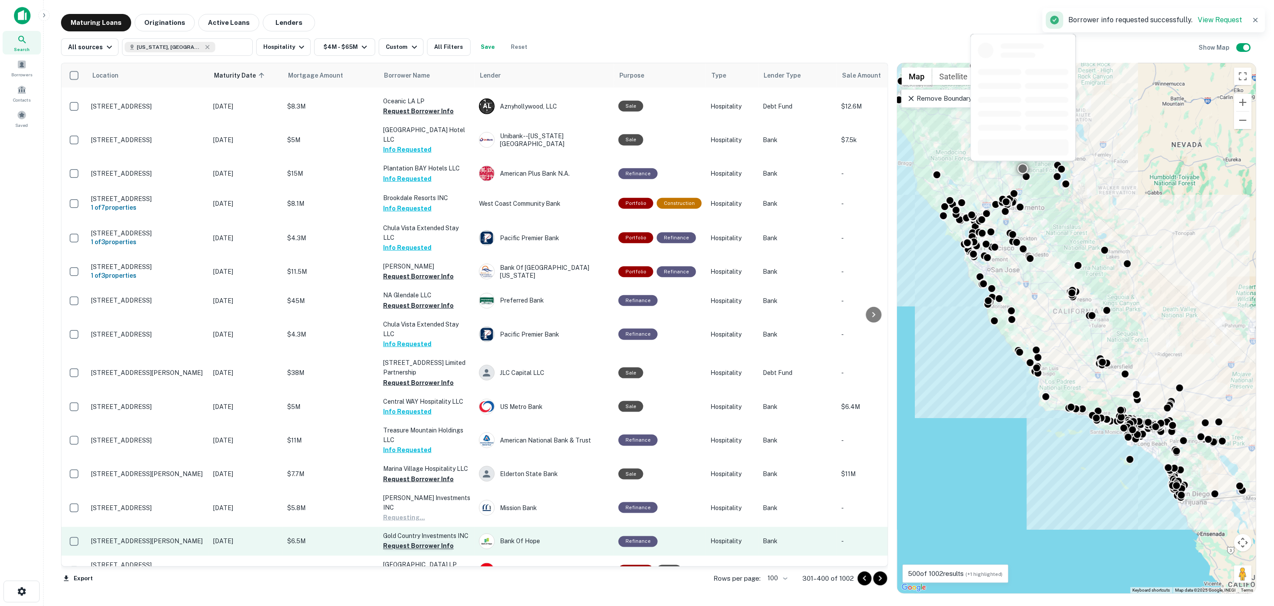
click at [423, 541] on button "Request Borrower Info" at bounding box center [418, 546] width 71 height 10
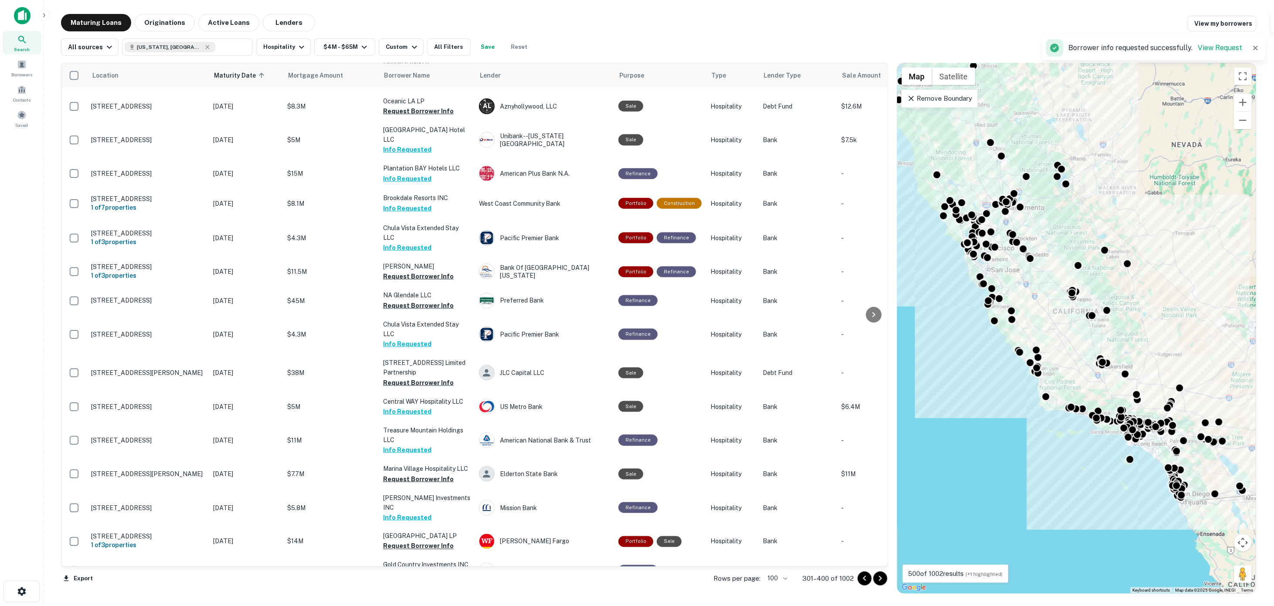
scroll to position [599, 0]
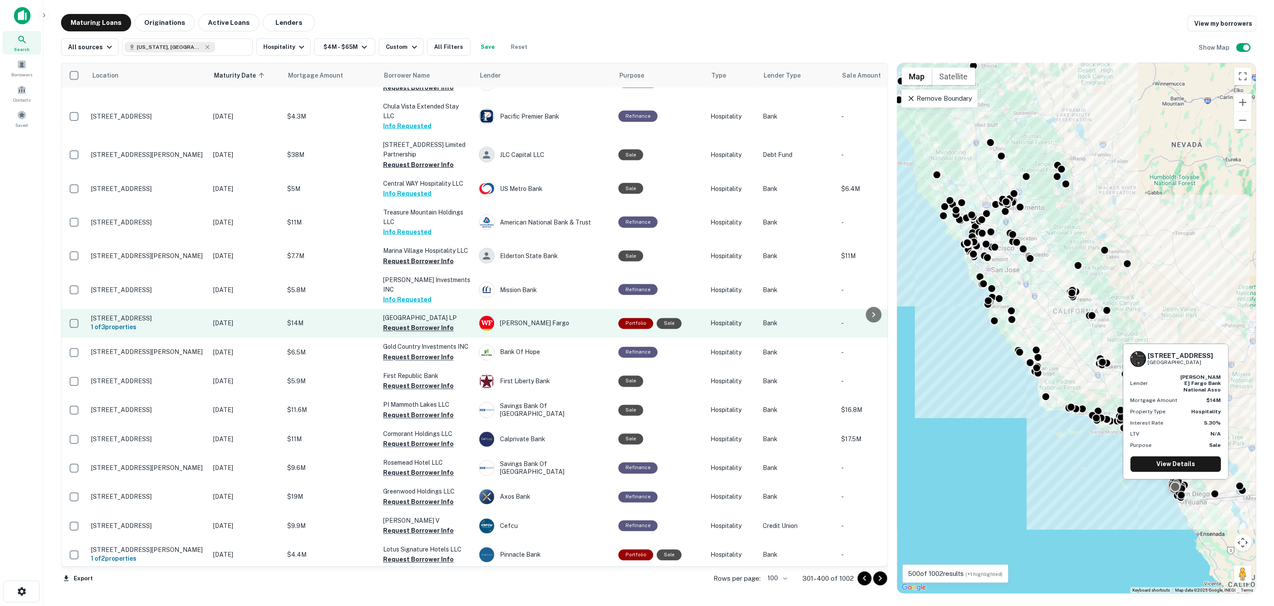
click at [409, 323] on button "Request Borrower Info" at bounding box center [418, 328] width 71 height 10
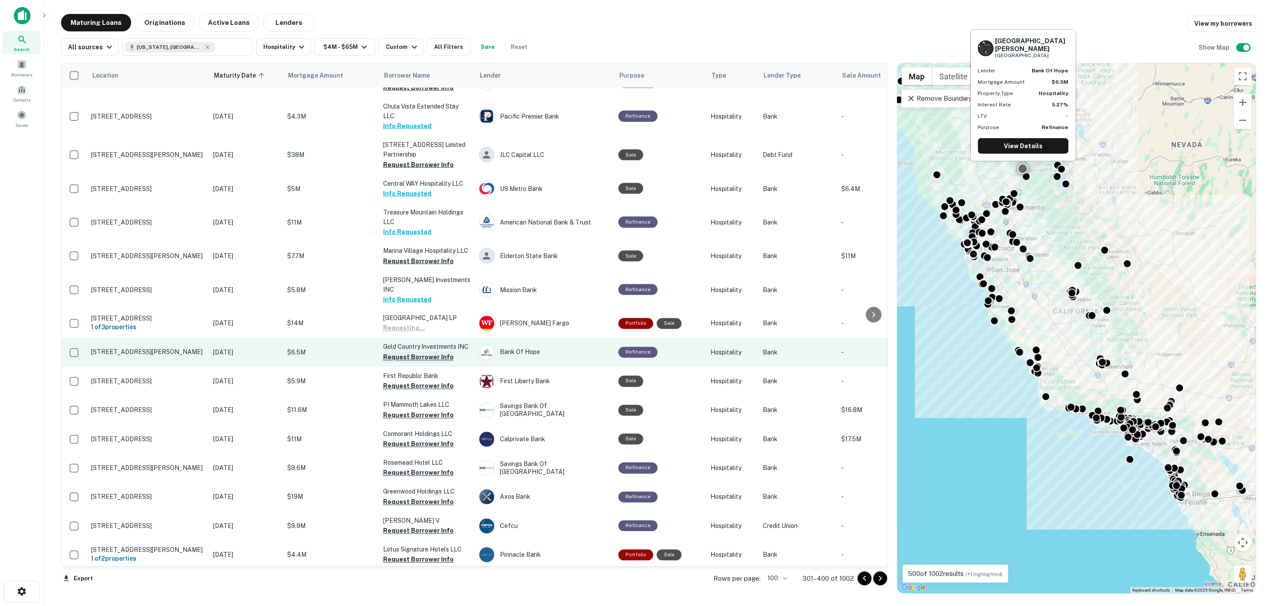
click at [418, 352] on button "Request Borrower Info" at bounding box center [418, 357] width 71 height 10
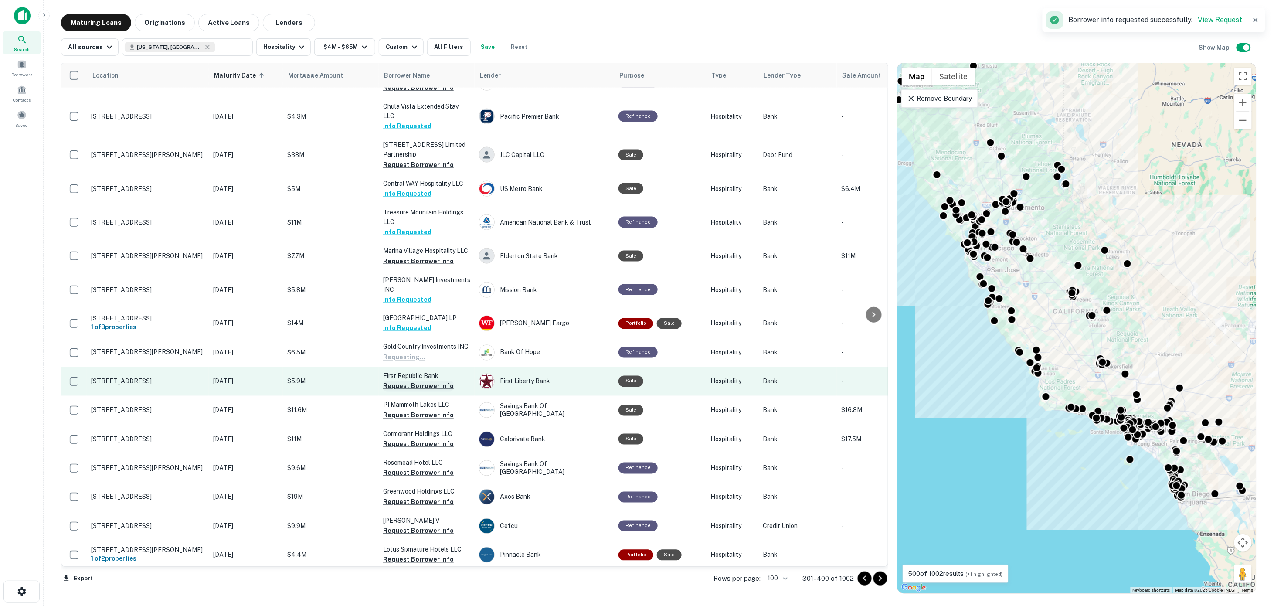
click at [419, 381] on button "Request Borrower Info" at bounding box center [418, 386] width 71 height 10
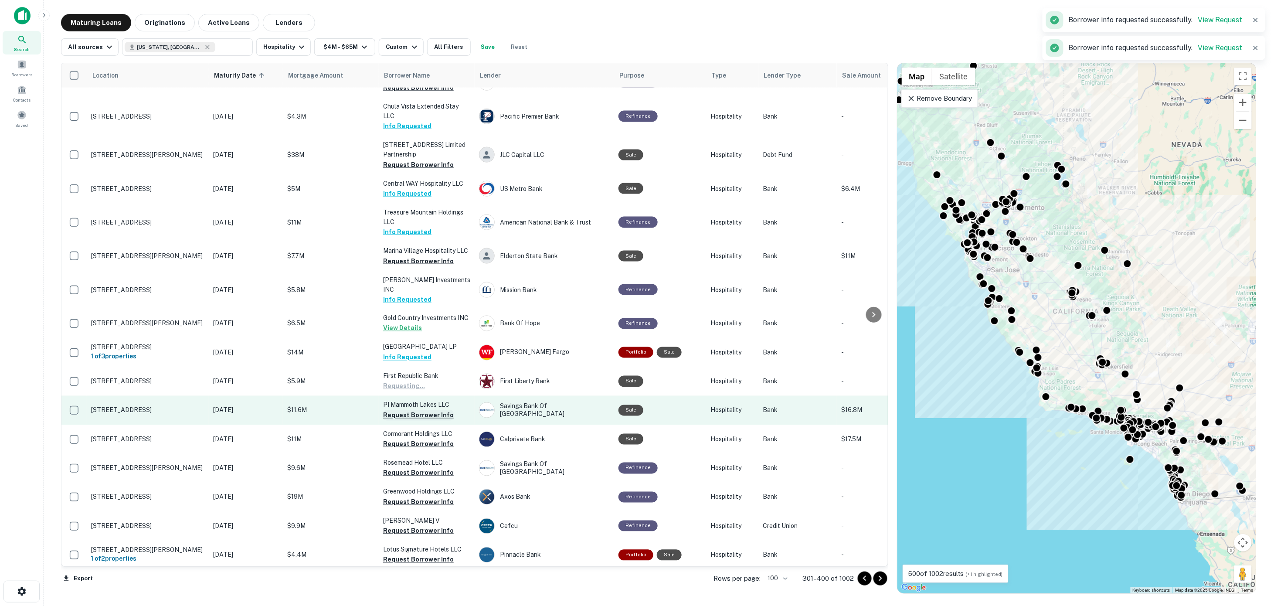
click at [415, 410] on button "Request Borrower Info" at bounding box center [418, 415] width 71 height 10
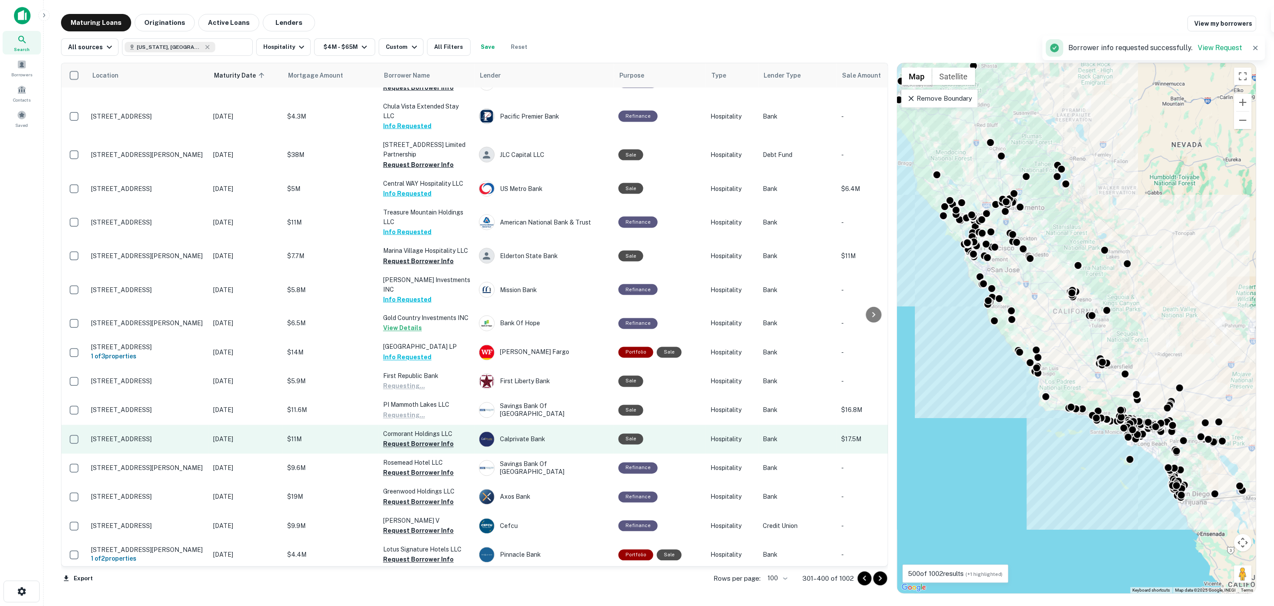
click at [415, 439] on button "Request Borrower Info" at bounding box center [418, 444] width 71 height 10
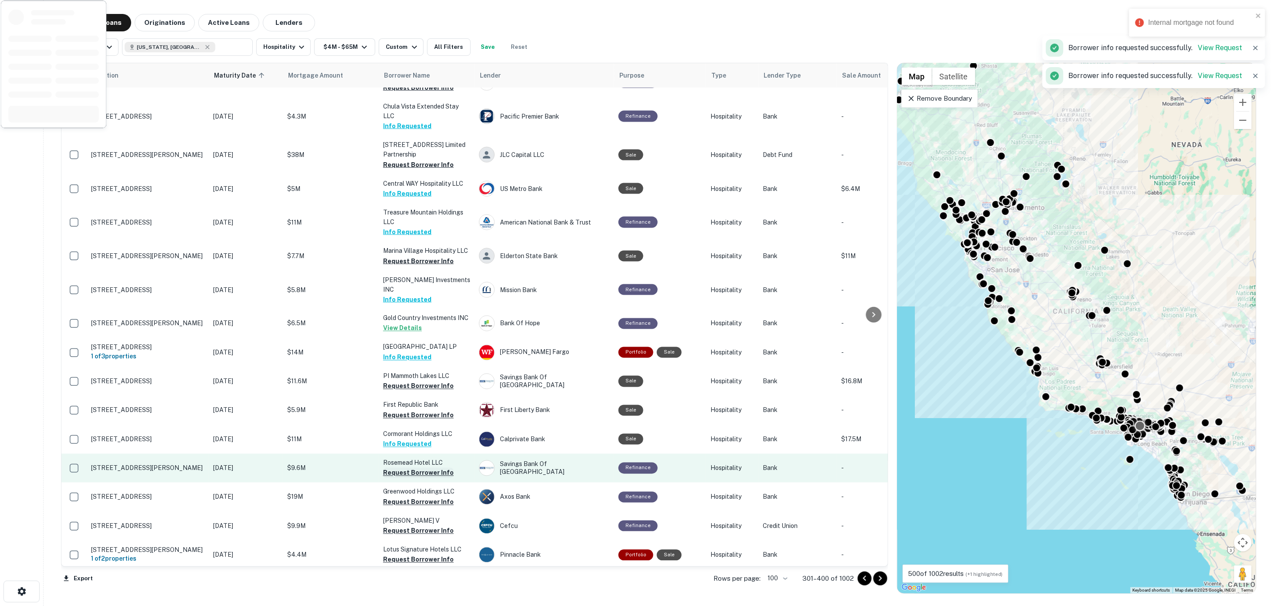
click at [412, 468] on button "Request Borrower Info" at bounding box center [418, 473] width 71 height 10
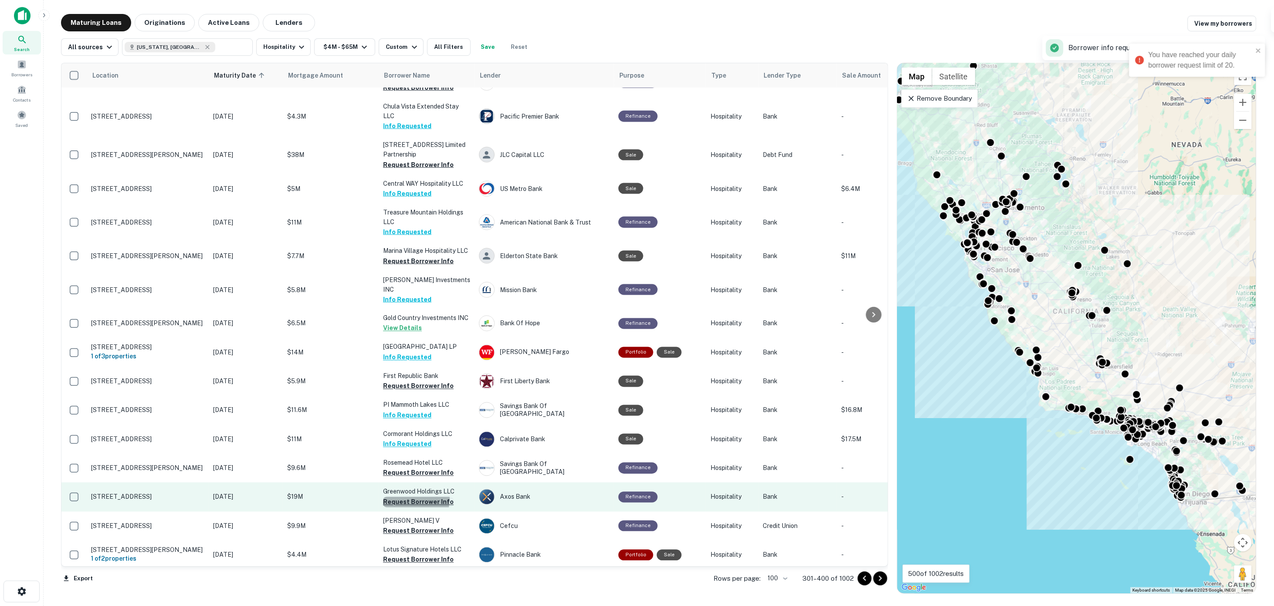
click at [414, 497] on button "Request Borrower Info" at bounding box center [418, 502] width 71 height 10
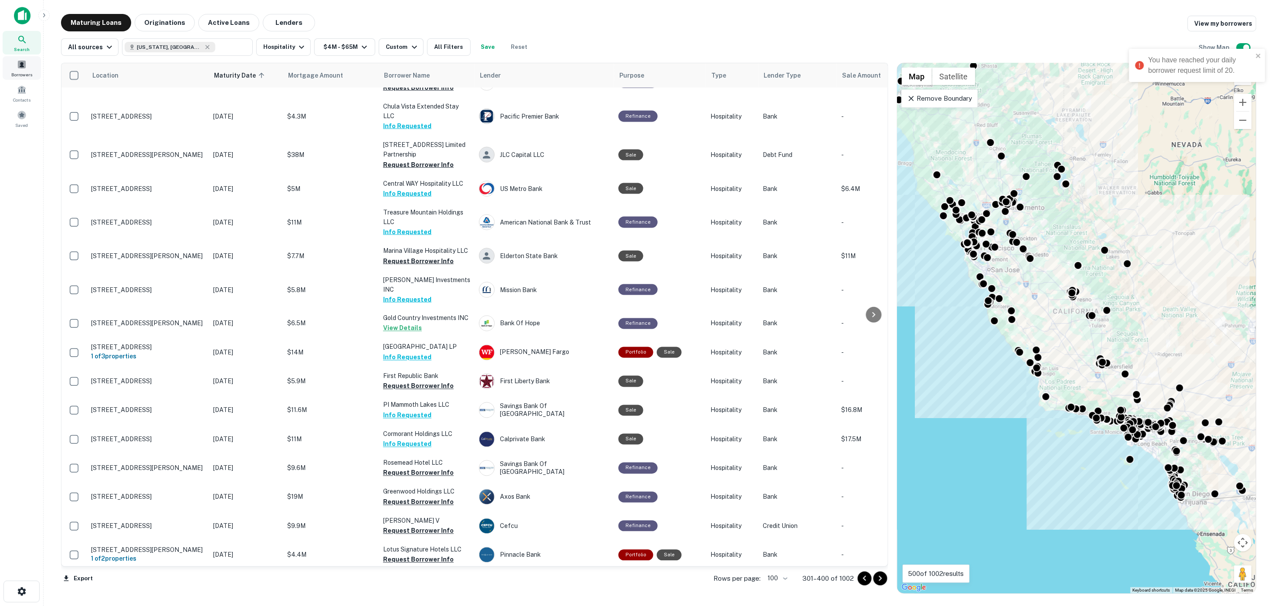
click at [18, 64] on span at bounding box center [22, 65] width 10 height 10
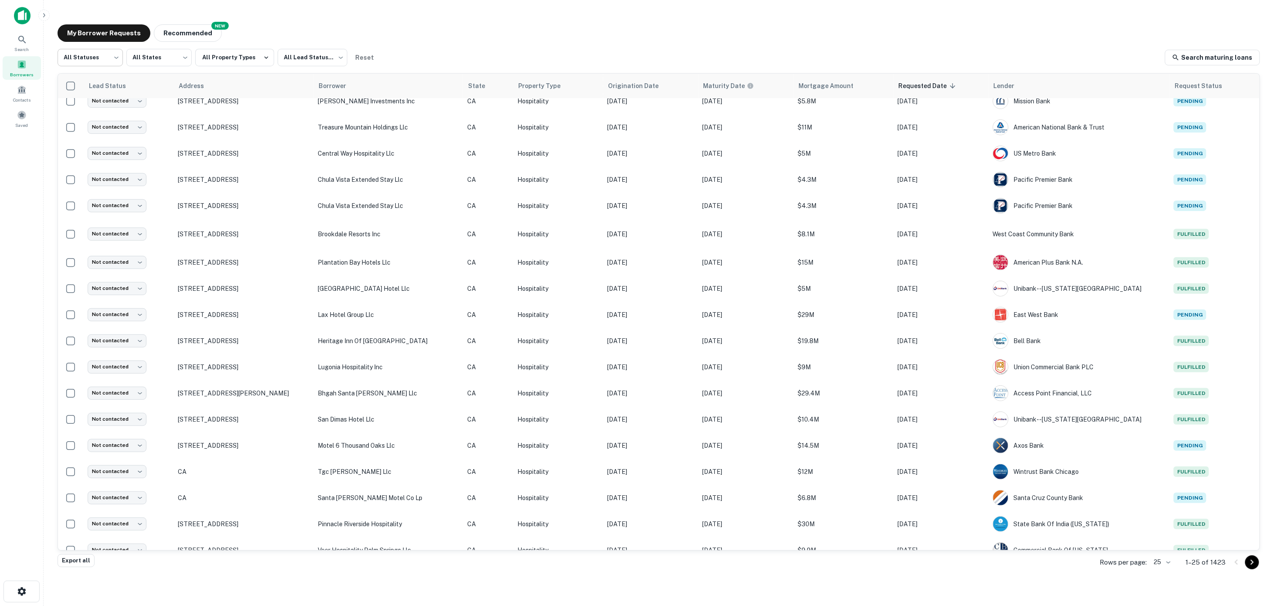
click at [118, 54] on body "Search Borrowers Contacts Saved My Borrower Requests NEW Recommended All Status…" at bounding box center [637, 303] width 1274 height 606
click at [94, 110] on li "Fulfilled" at bounding box center [90, 112] width 65 height 16
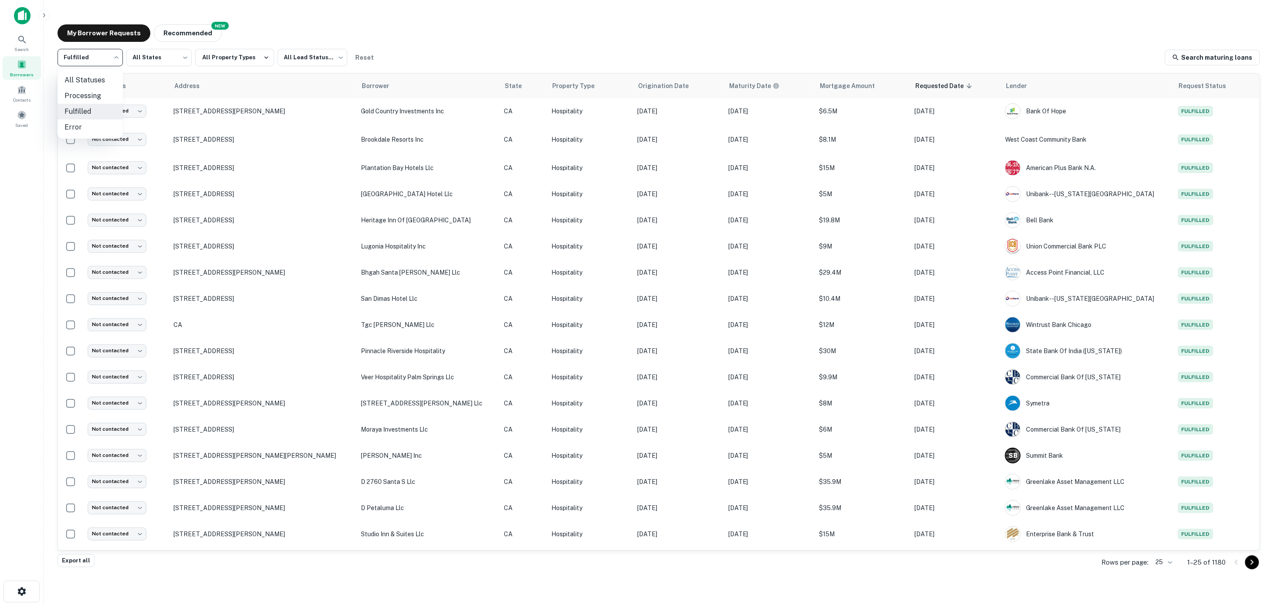
click at [118, 54] on body "Search Borrowers Contacts Saved My Borrower Requests NEW Recommended Fulfilled …" at bounding box center [637, 303] width 1274 height 606
click at [100, 93] on li "Processing" at bounding box center [90, 96] width 65 height 16
type input "**********"
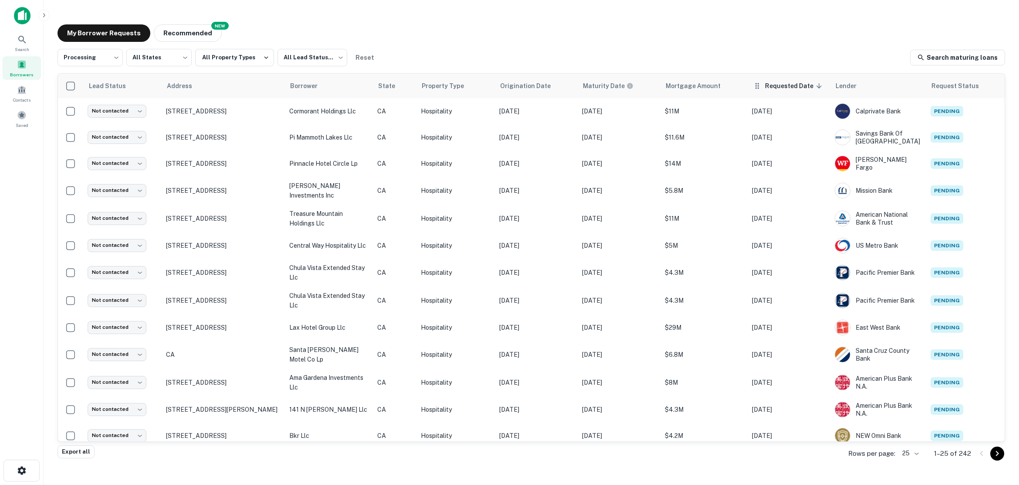
click at [786, 85] on span "Requested Date sorted descending" at bounding box center [795, 86] width 60 height 10
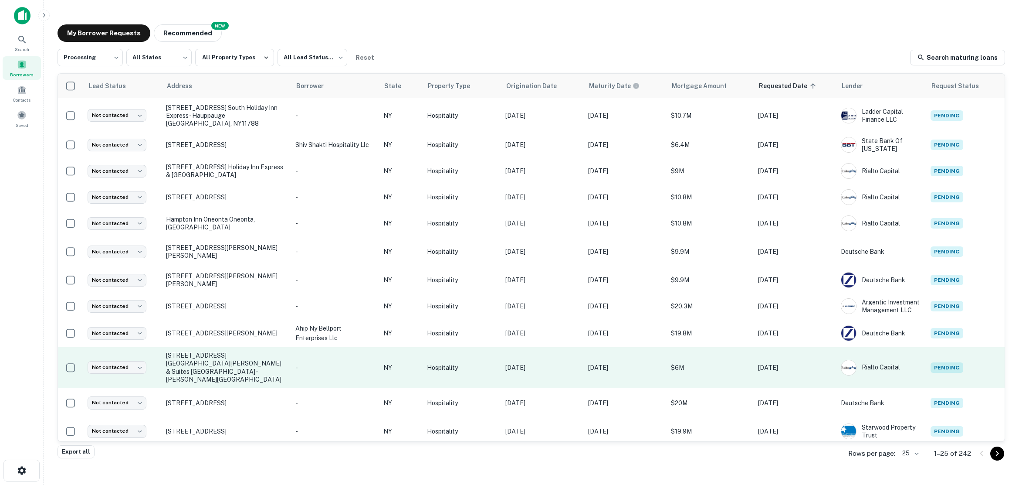
scroll to position [358, 0]
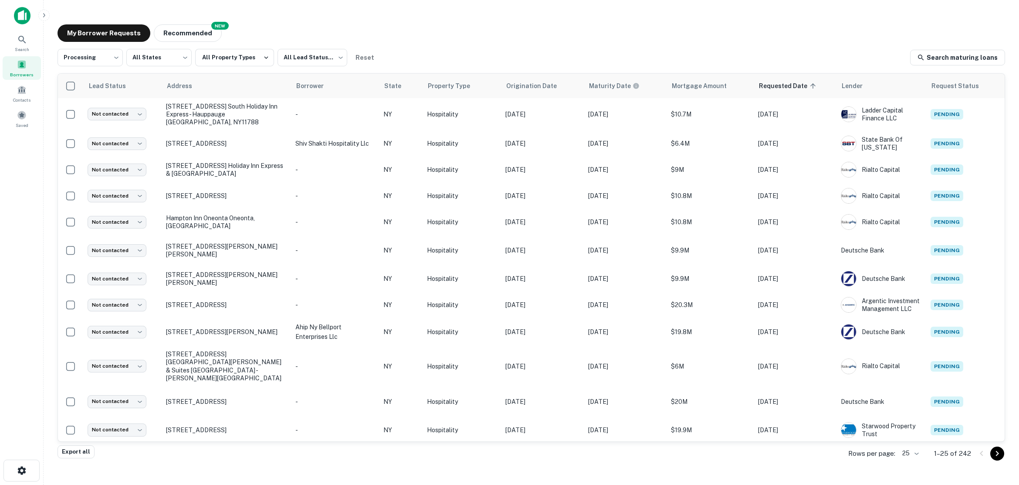
click at [918, 452] on body "**********" at bounding box center [509, 242] width 1019 height 485
click at [909, 432] on li "250" at bounding box center [912, 435] width 30 height 16
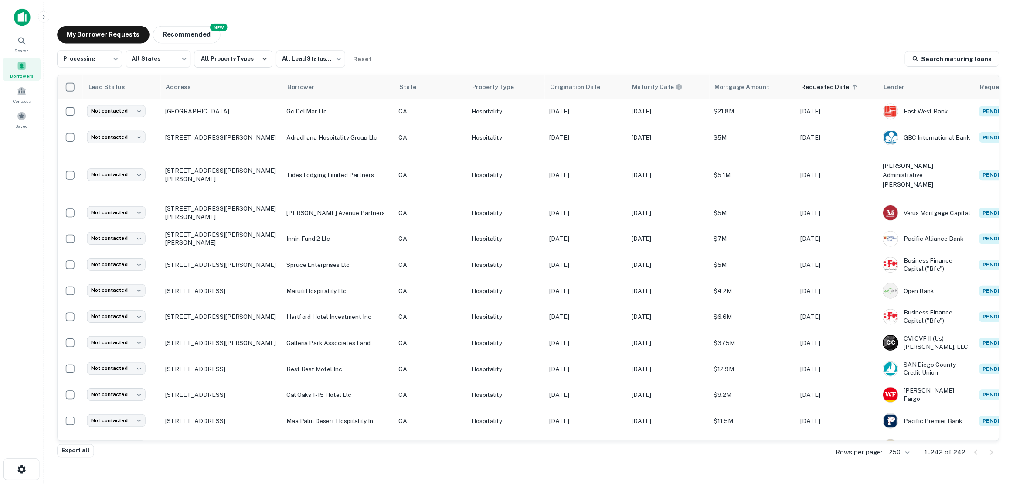
scroll to position [5632, 0]
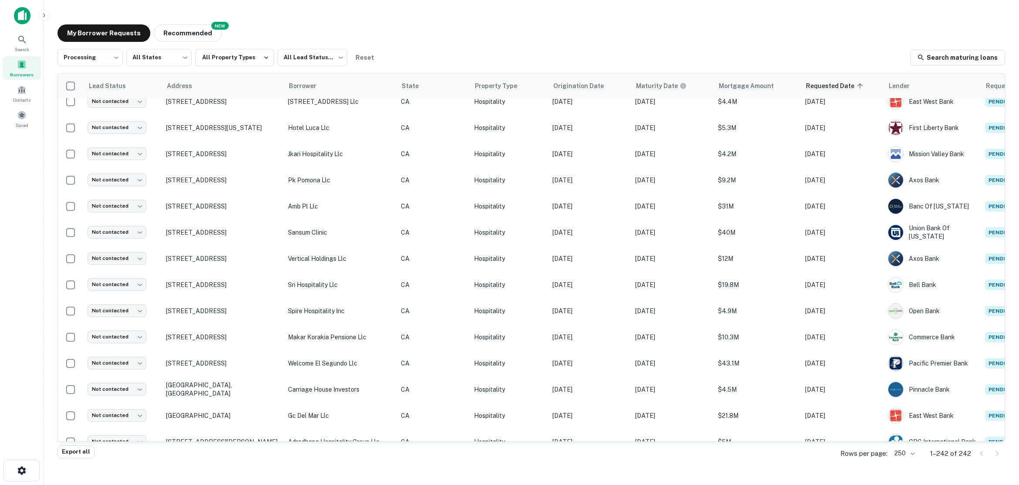
click at [21, 14] on img at bounding box center [22, 15] width 17 height 17
